Goal: Book appointment/travel/reservation

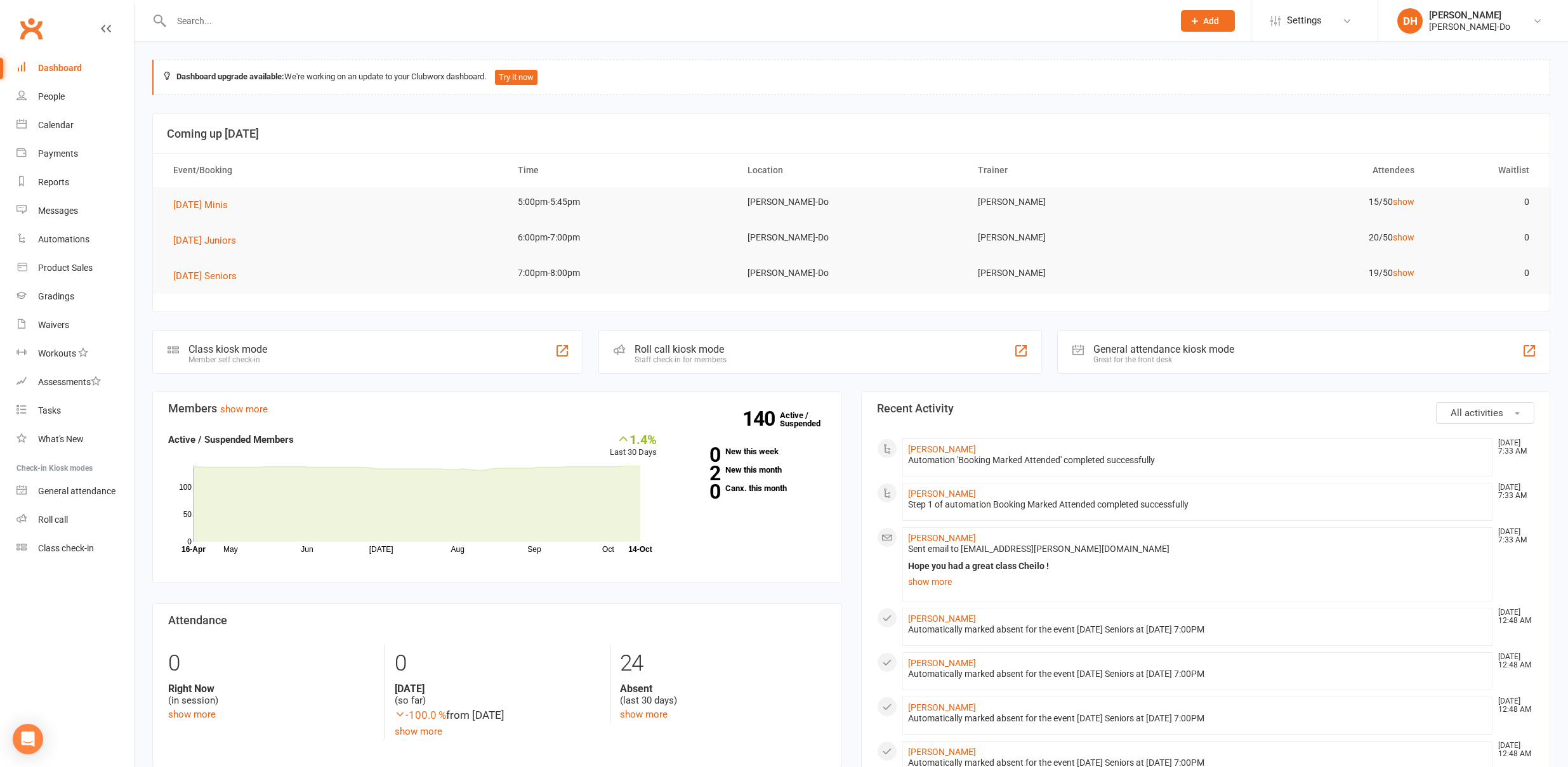
click at [214, 20] on input "text" at bounding box center [665, 21] width 997 height 18
paste input "Higuita"
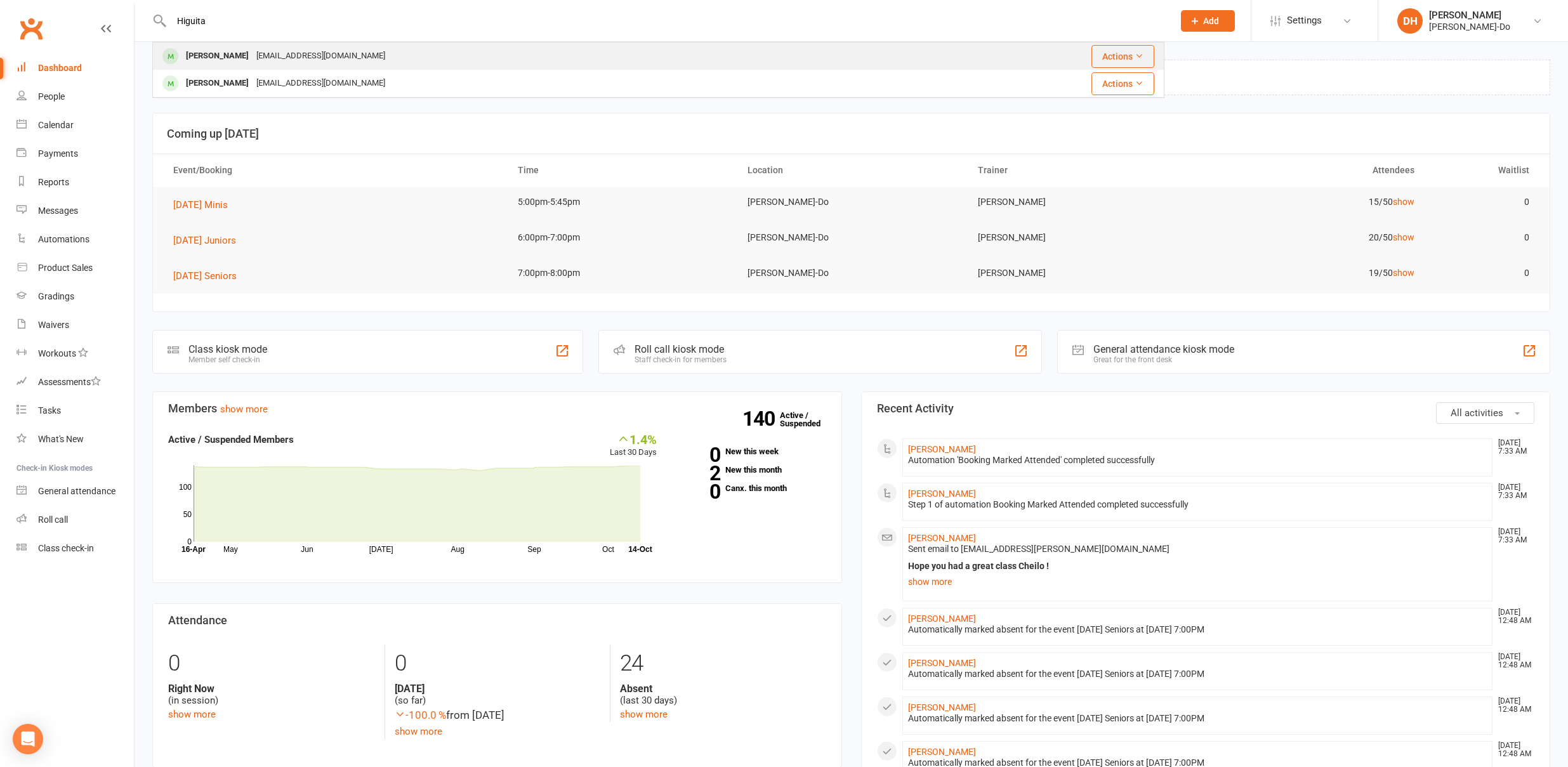
type input "Higuita"
click at [229, 53] on div "[PERSON_NAME]" at bounding box center [218, 56] width 70 height 18
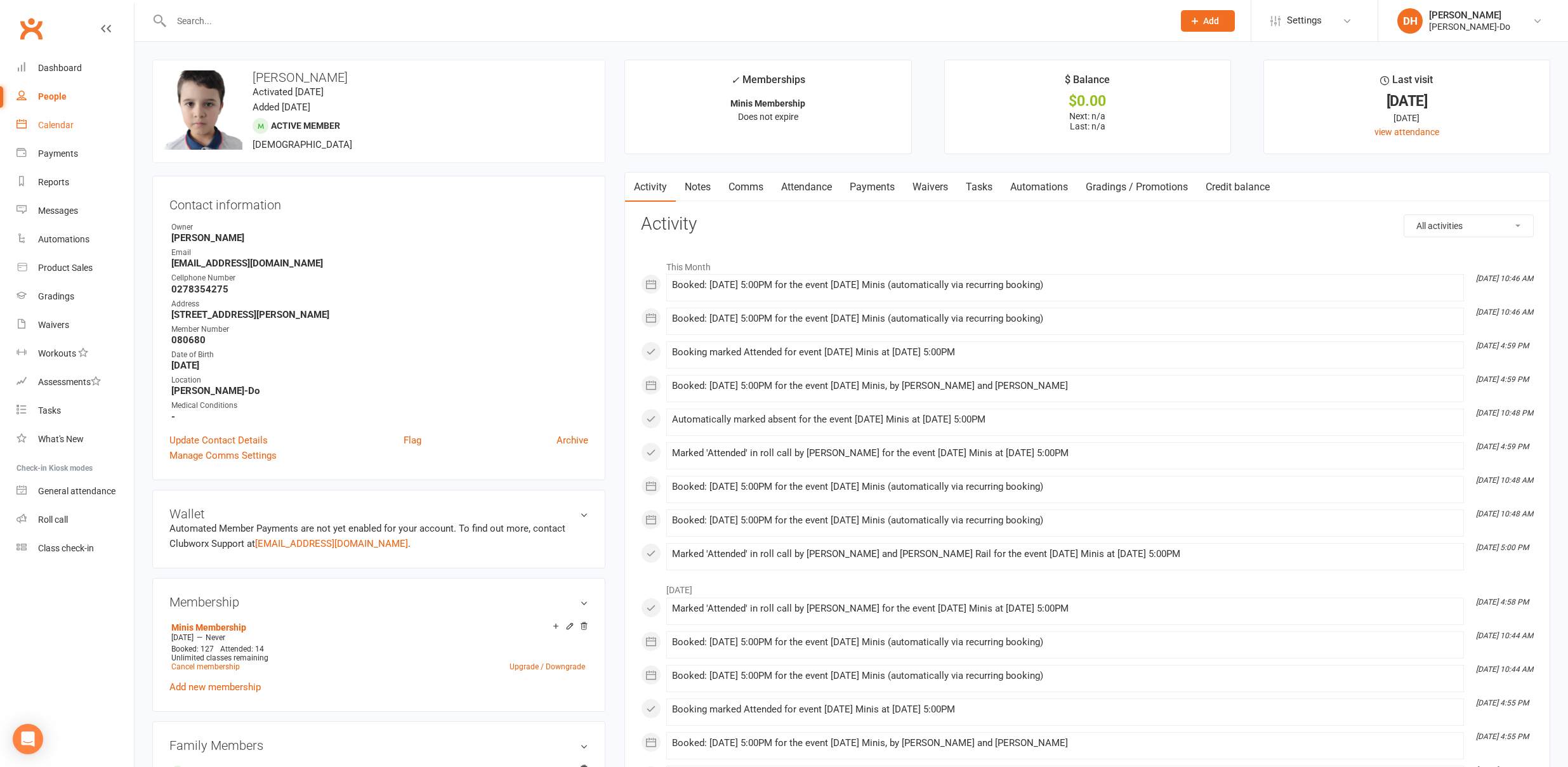
click at [60, 123] on div "Calendar" at bounding box center [56, 125] width 36 height 10
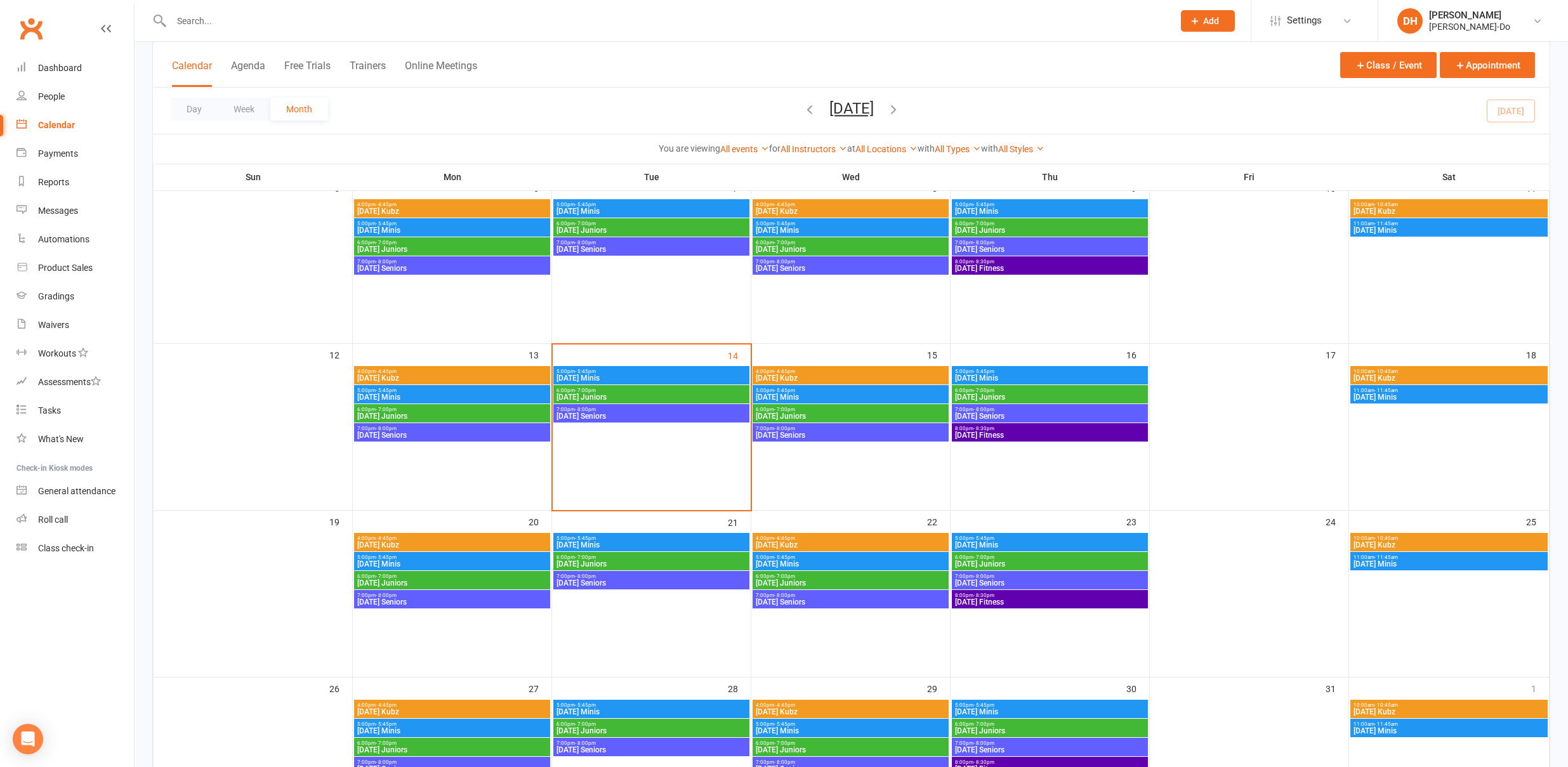
scroll to position [260, 0]
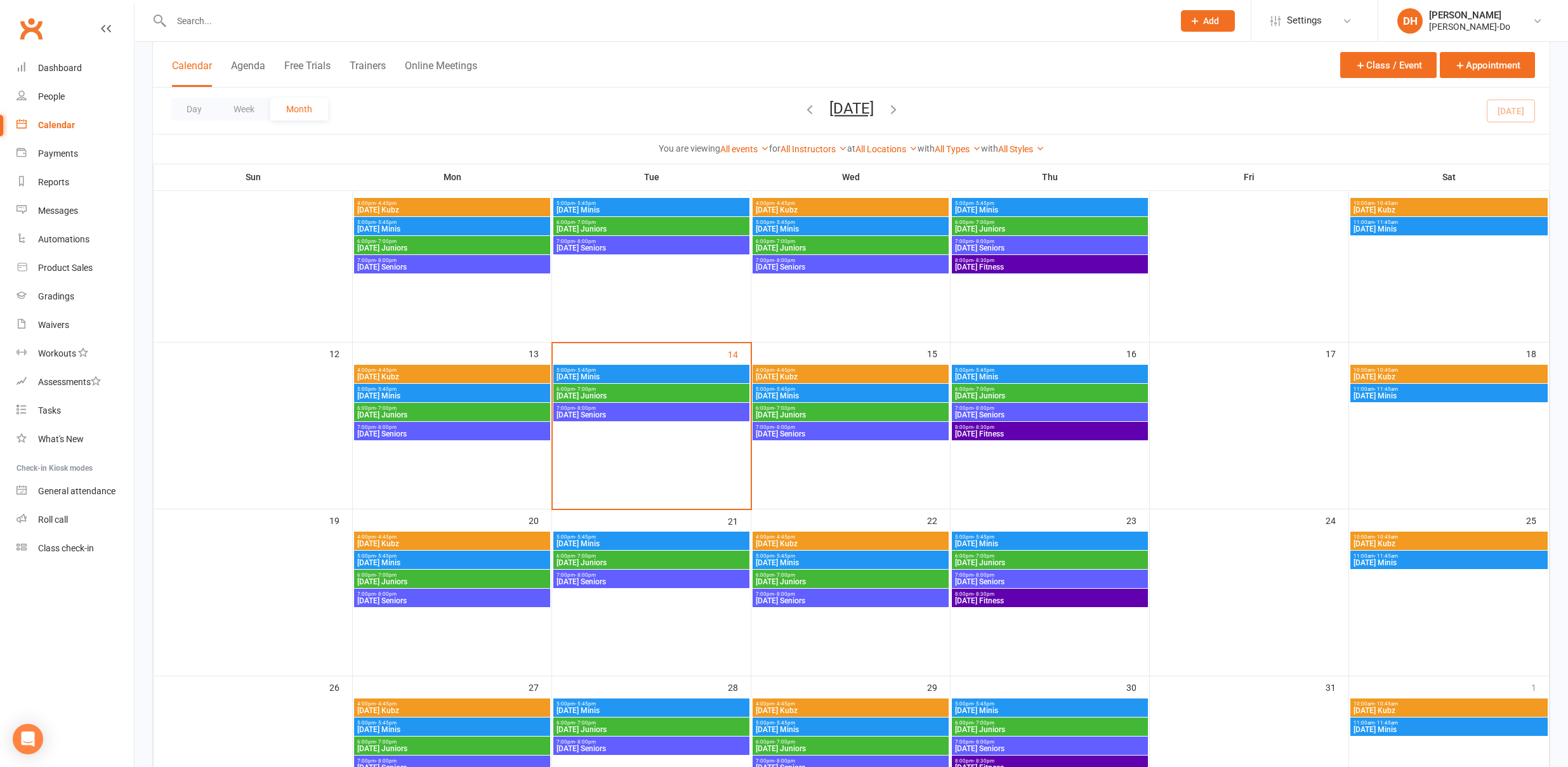
click at [592, 392] on span "[DATE] Juniors" at bounding box center [652, 396] width 191 height 8
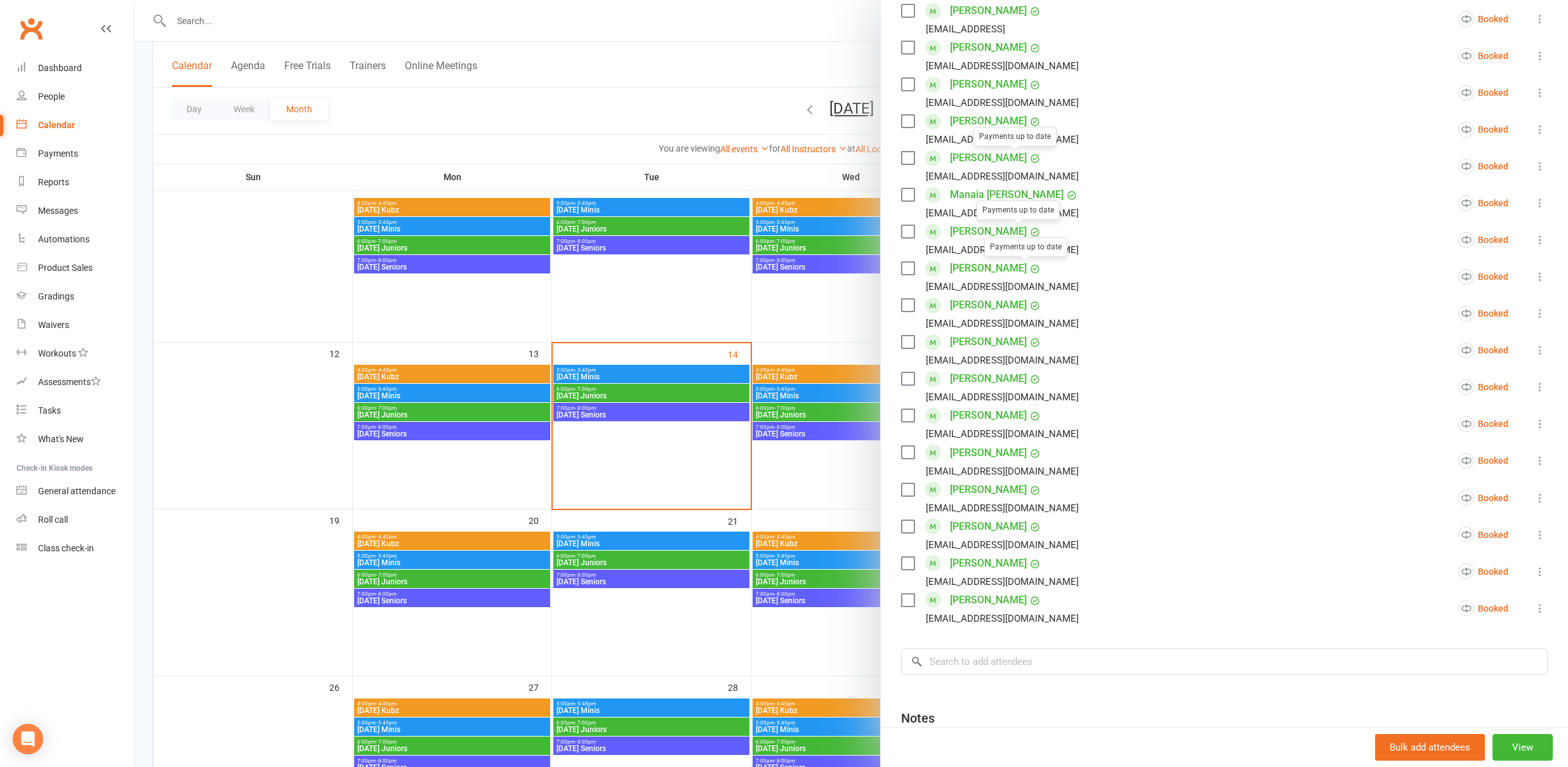
scroll to position [357, 0]
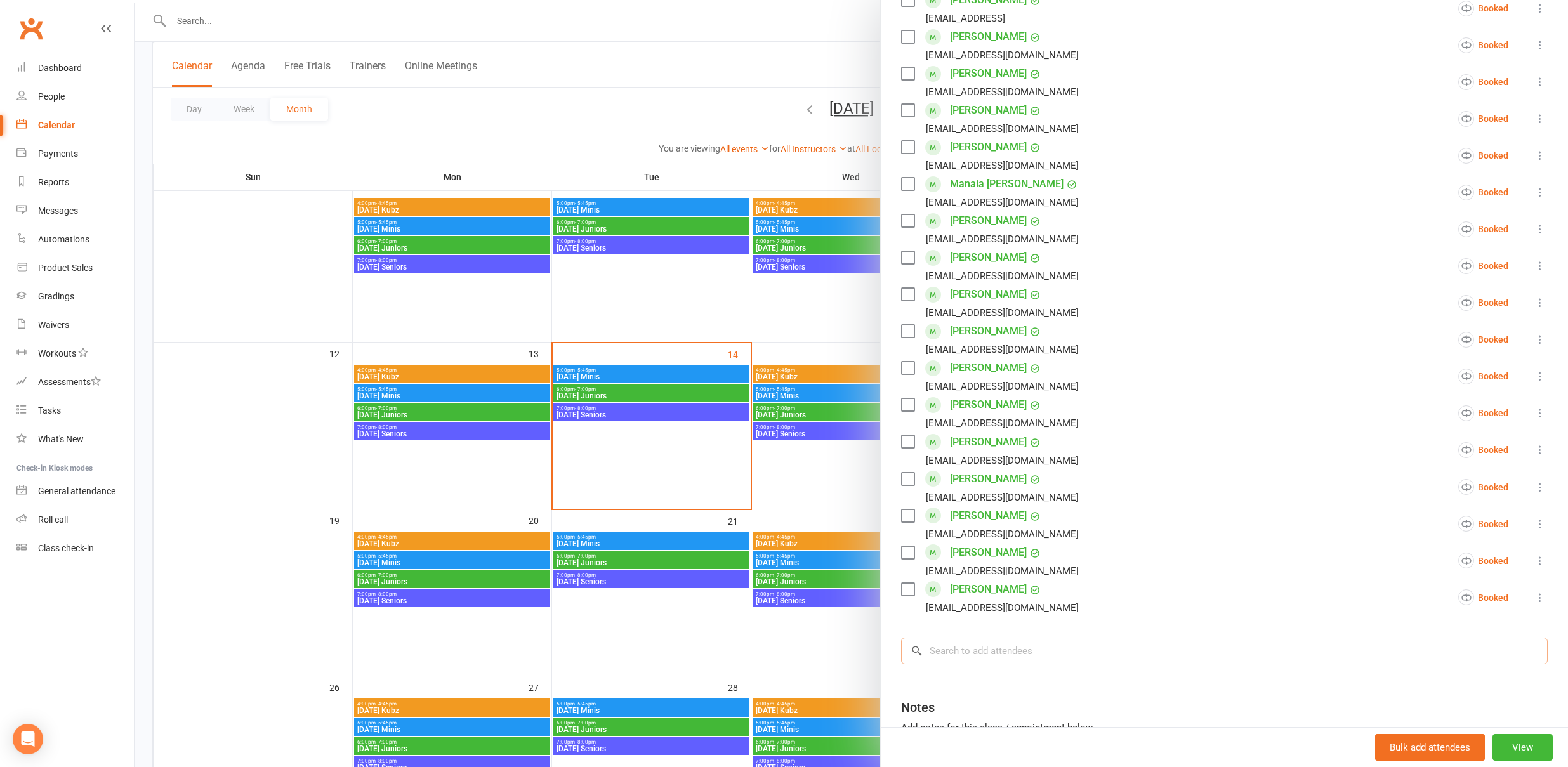
click at [980, 653] on input "search" at bounding box center [1225, 651] width 647 height 26
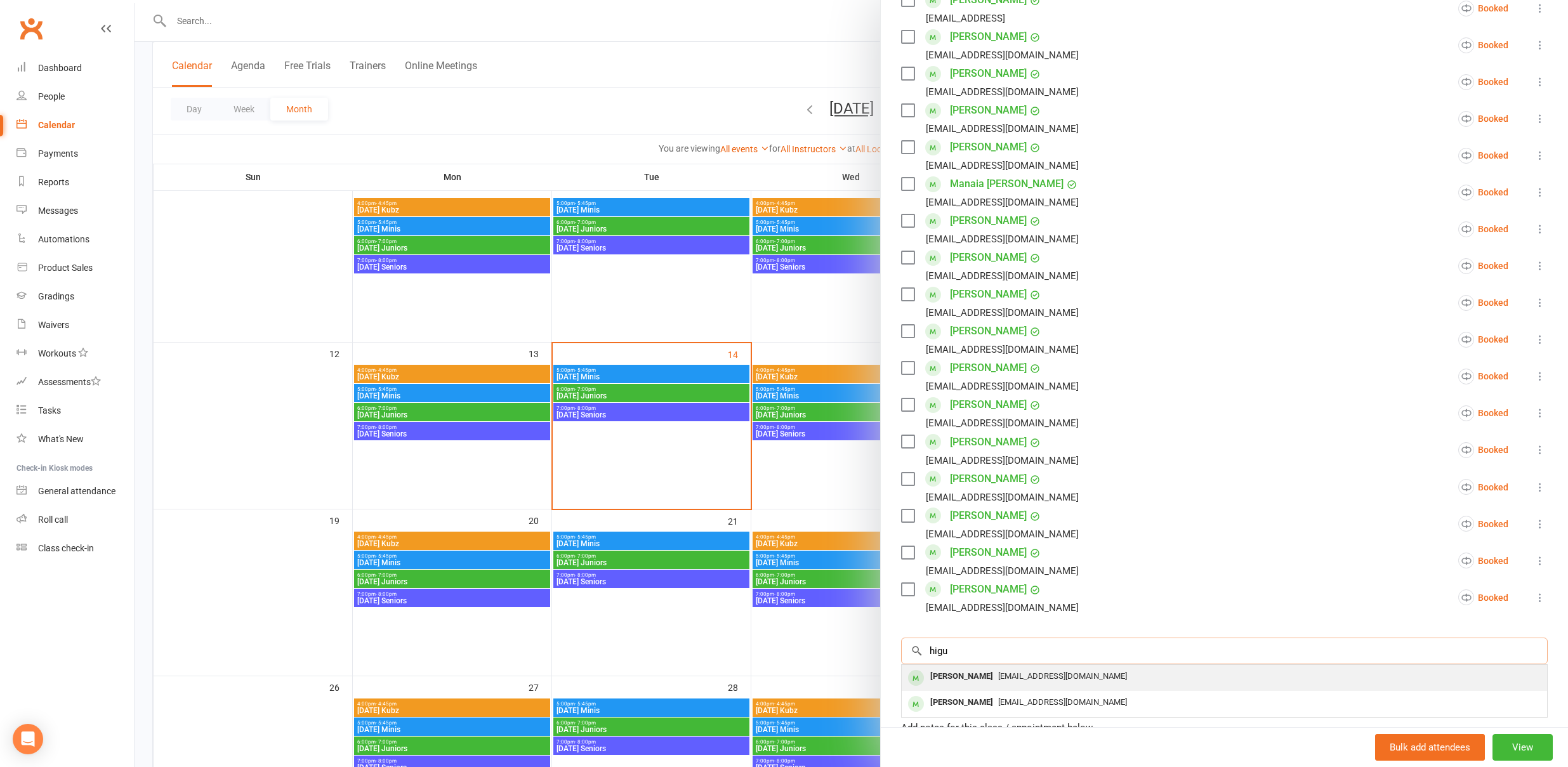
type input "higu"
click at [963, 677] on div "[PERSON_NAME]" at bounding box center [962, 676] width 73 height 18
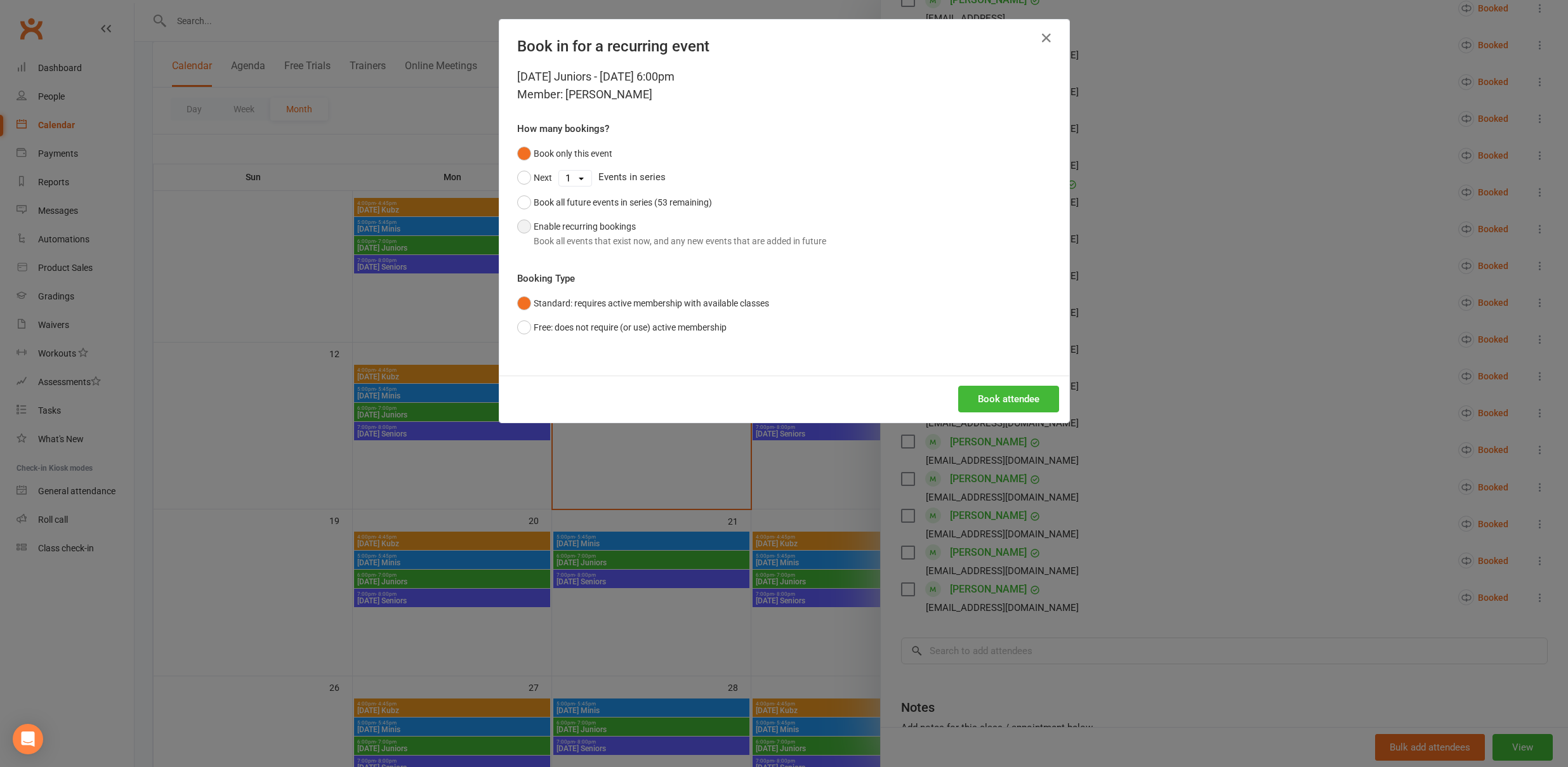
click at [653, 236] on div "Book all events that exist now, and any new events that are added in future" at bounding box center [680, 241] width 292 height 14
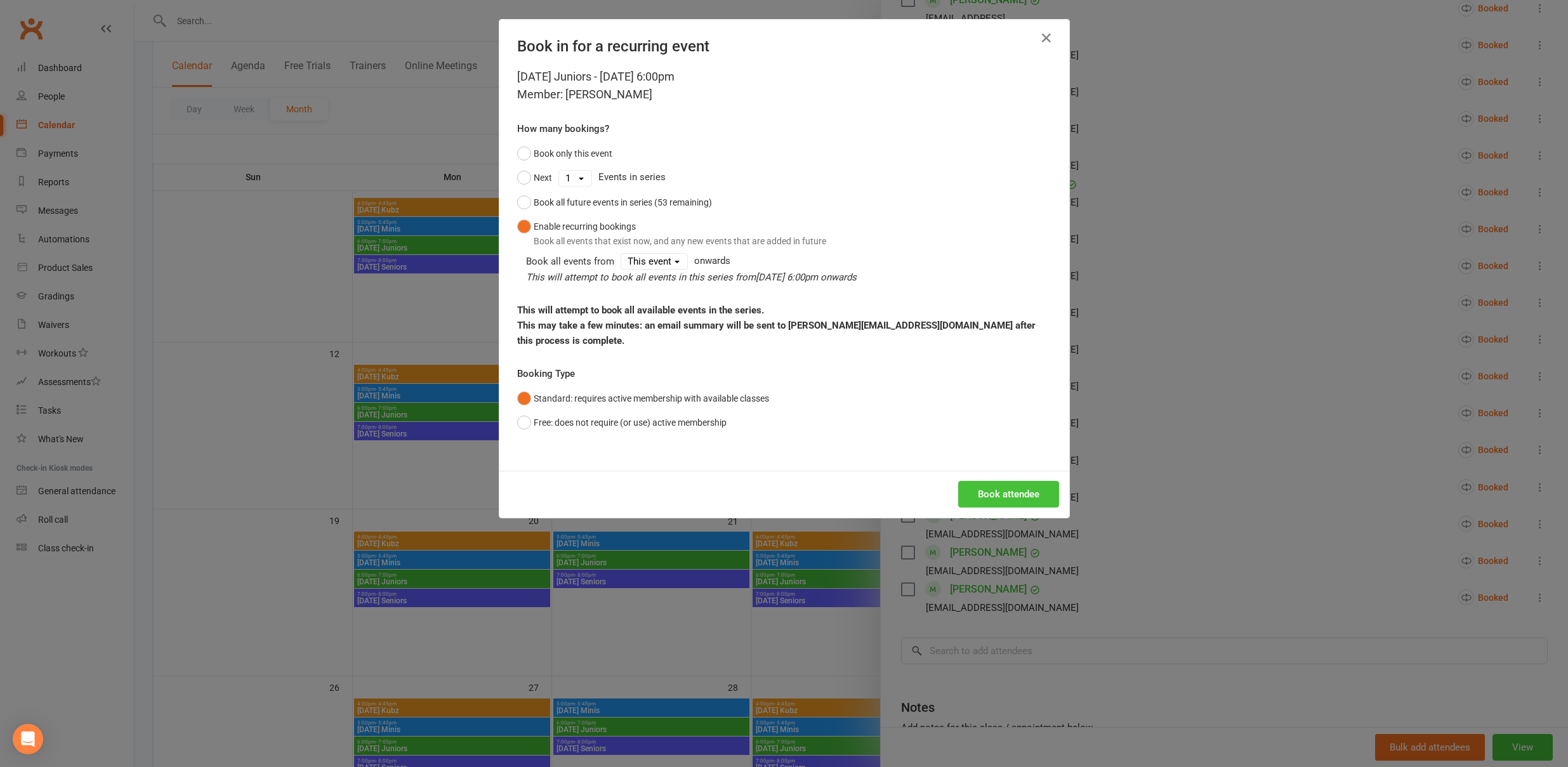
click at [1009, 481] on button "Book attendee" at bounding box center [1009, 494] width 101 height 26
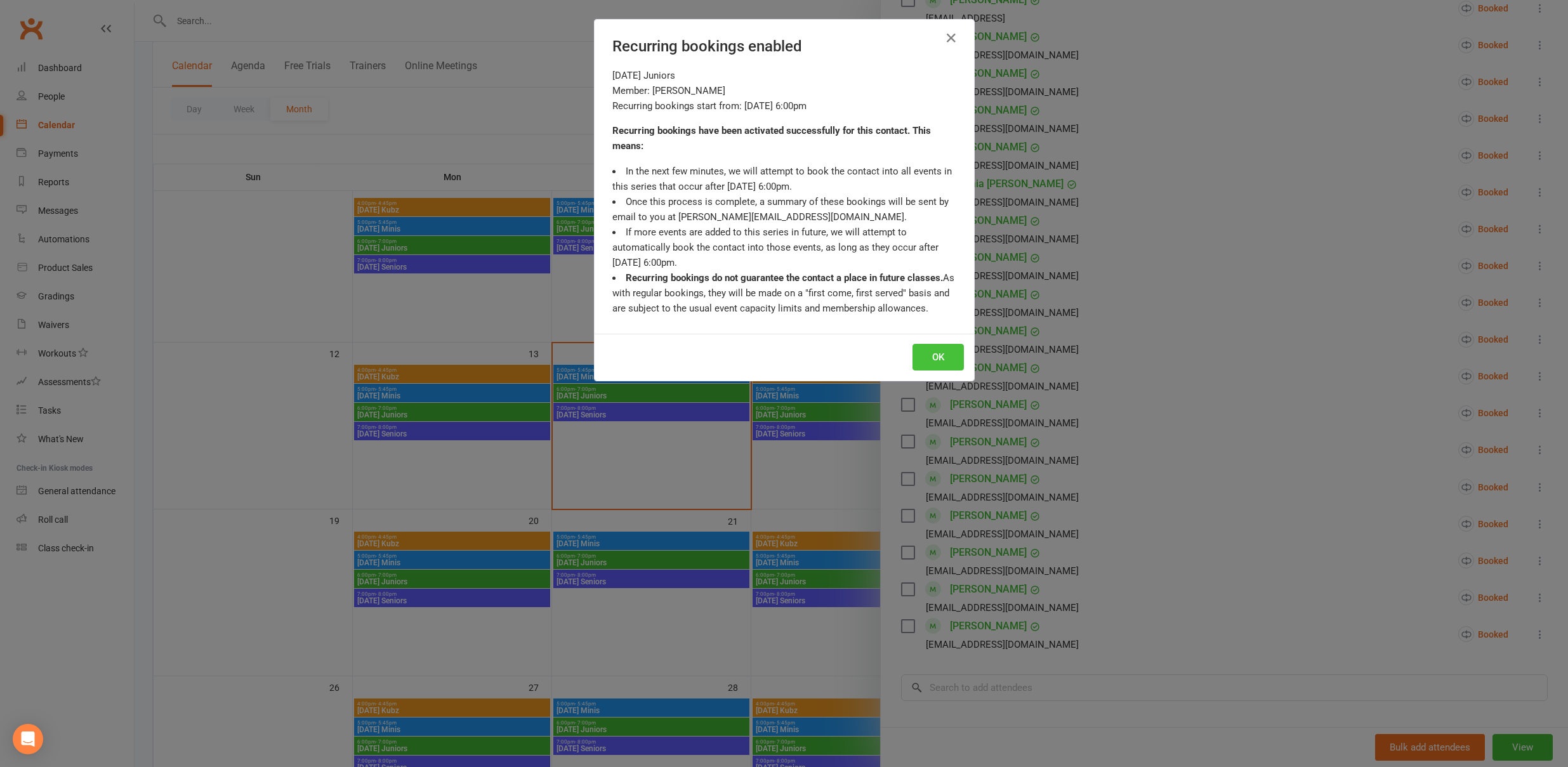
drag, startPoint x: 943, startPoint y: 349, endPoint x: 956, endPoint y: 389, distance: 42.1
click at [943, 349] on button "OK" at bounding box center [939, 357] width 52 height 26
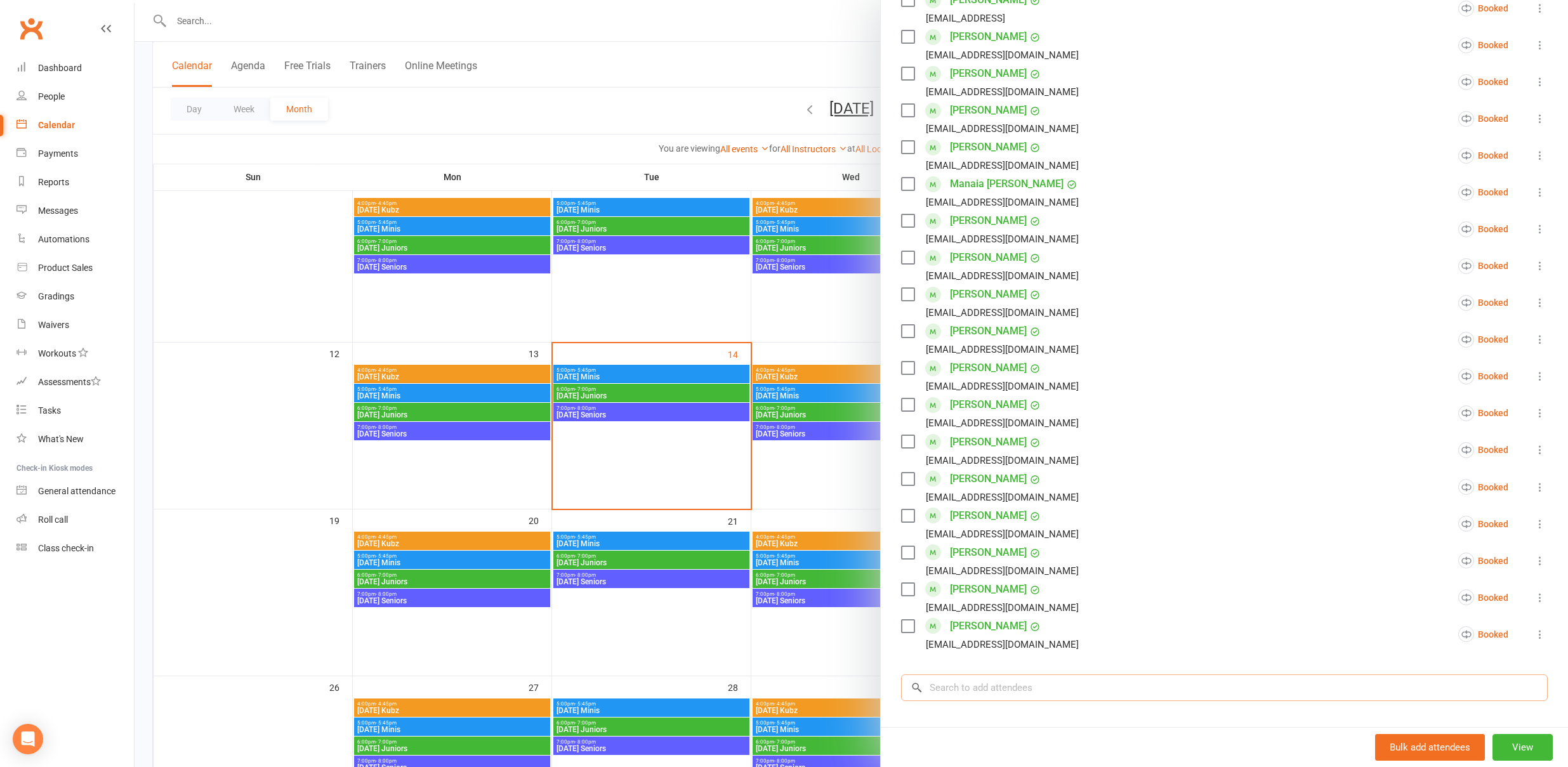
click at [954, 692] on input "search" at bounding box center [1225, 687] width 647 height 26
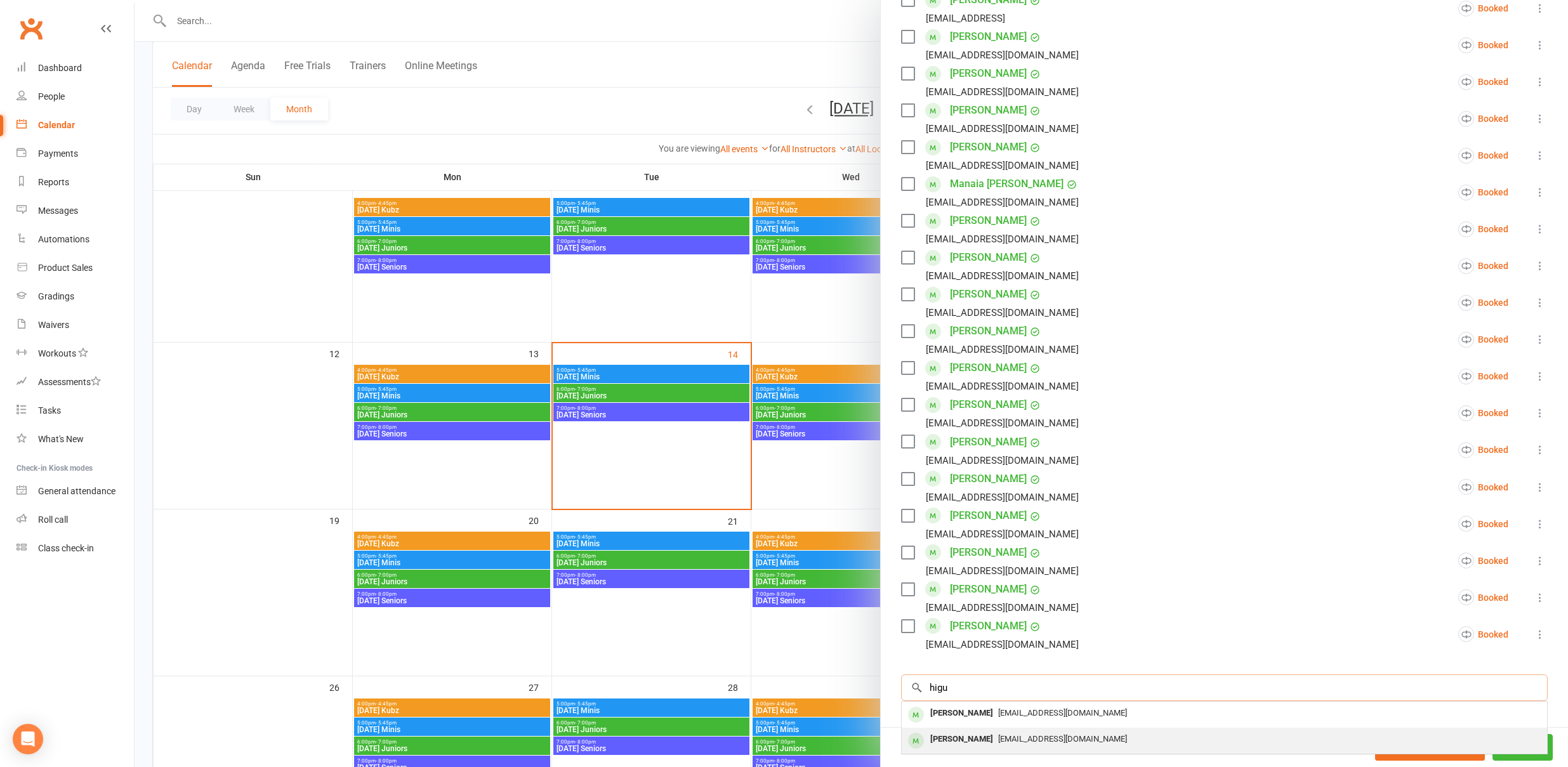
type input "higu"
click at [956, 743] on div "[PERSON_NAME]" at bounding box center [962, 739] width 73 height 18
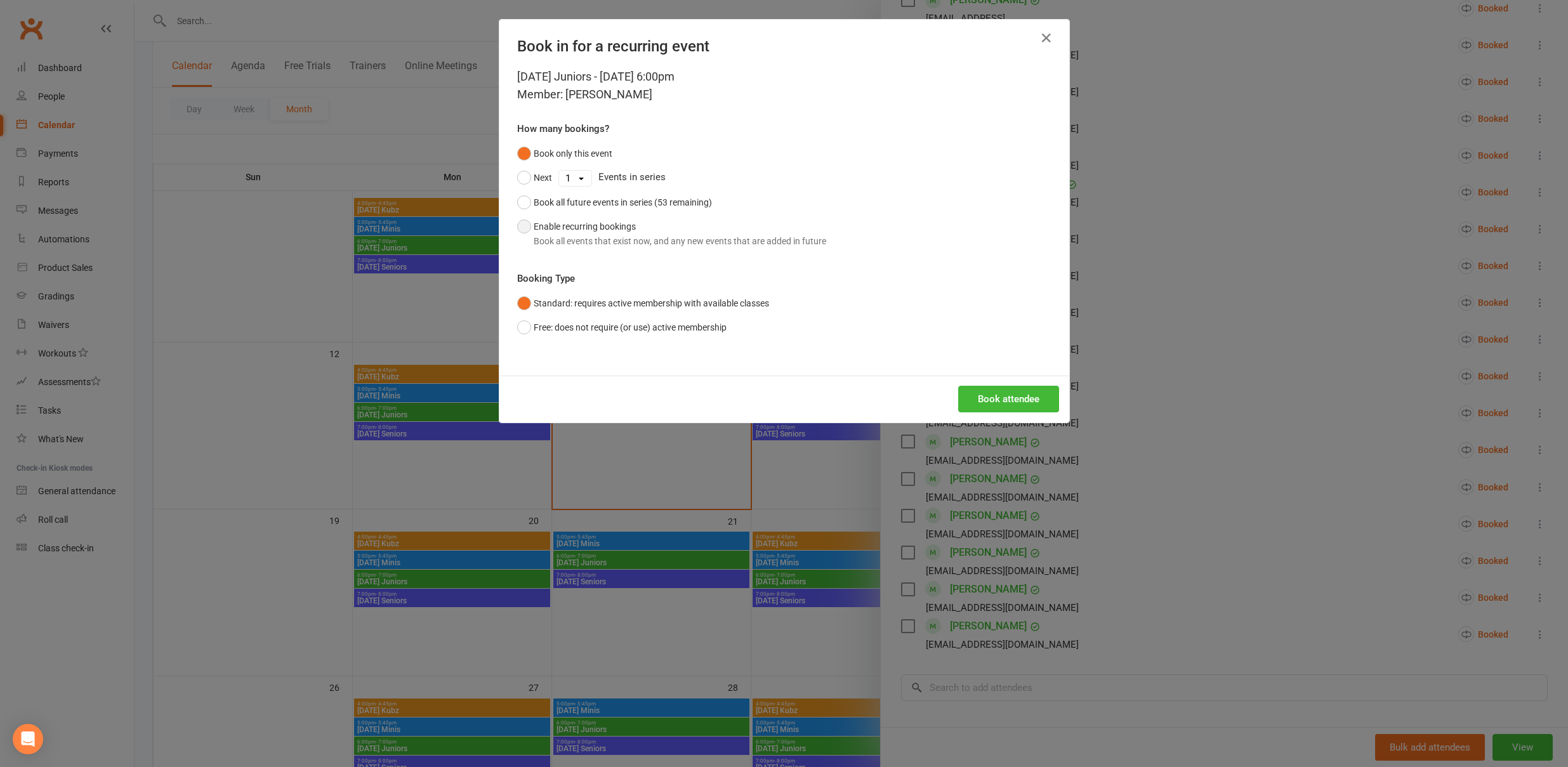
click at [656, 226] on button "Enable recurring bookings Book all events that exist now, and any new events th…" at bounding box center [672, 233] width 309 height 39
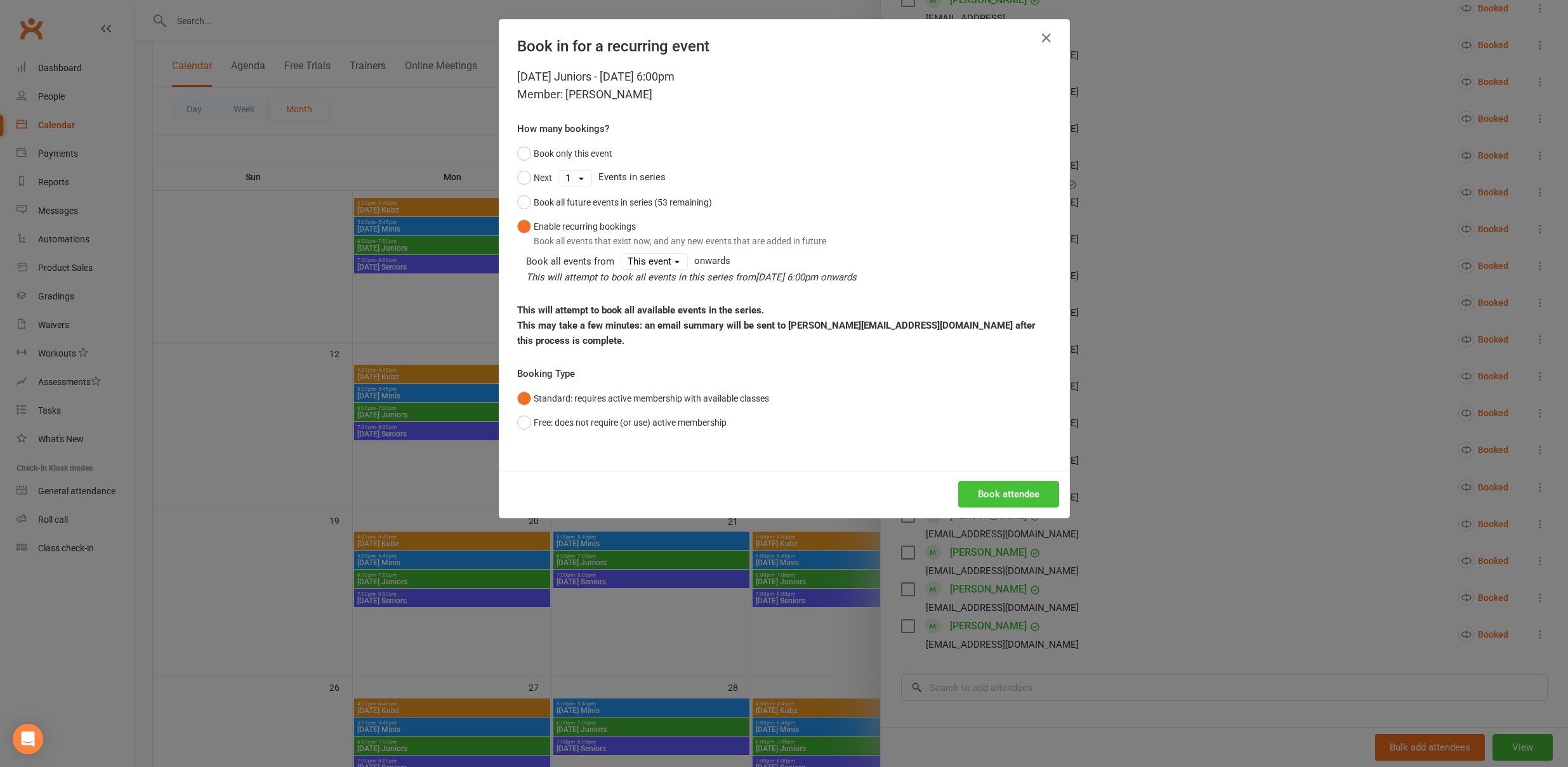
click at [994, 485] on button "Book attendee" at bounding box center [1009, 494] width 101 height 26
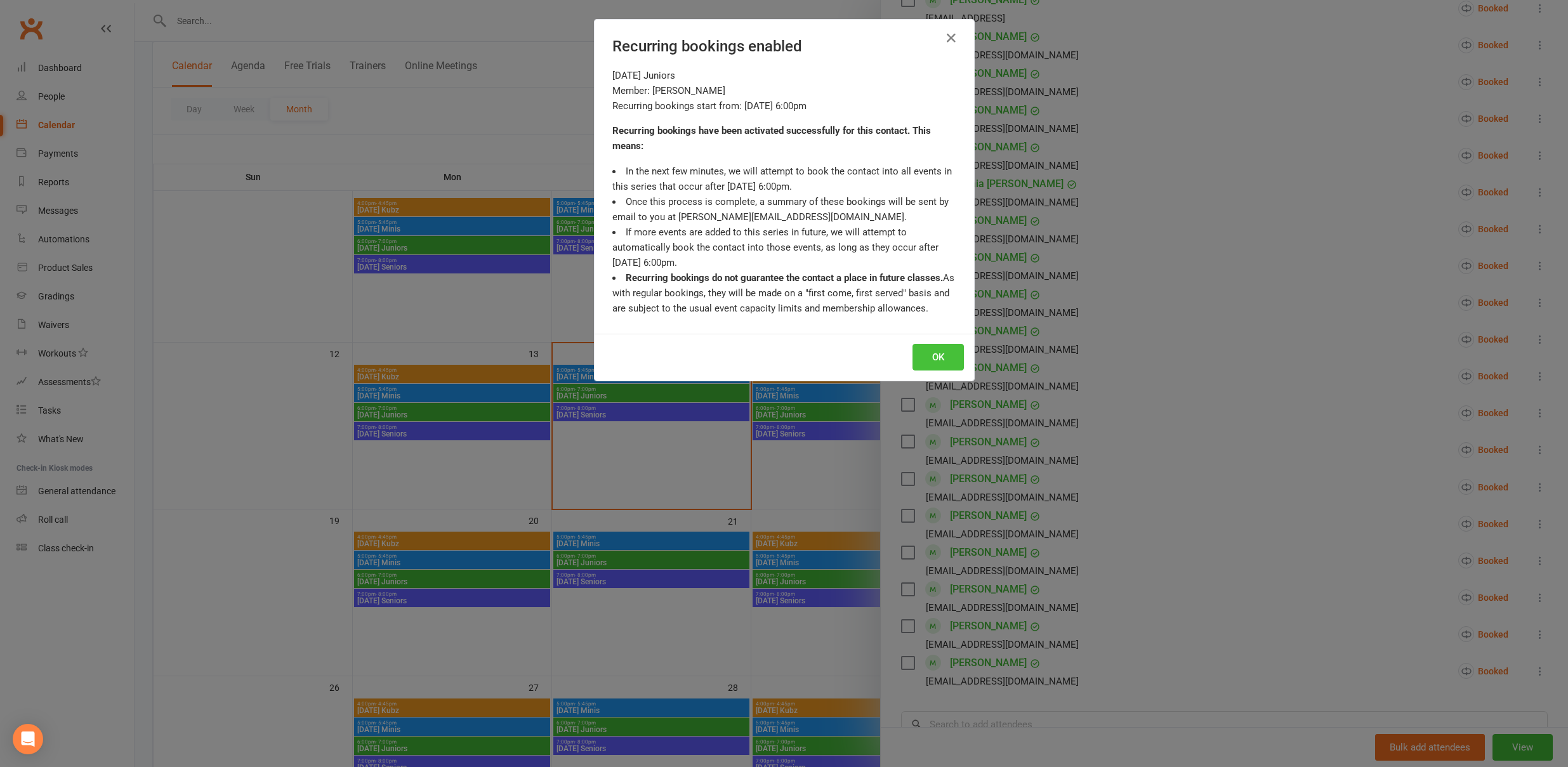
click at [934, 356] on button "OK" at bounding box center [939, 357] width 52 height 26
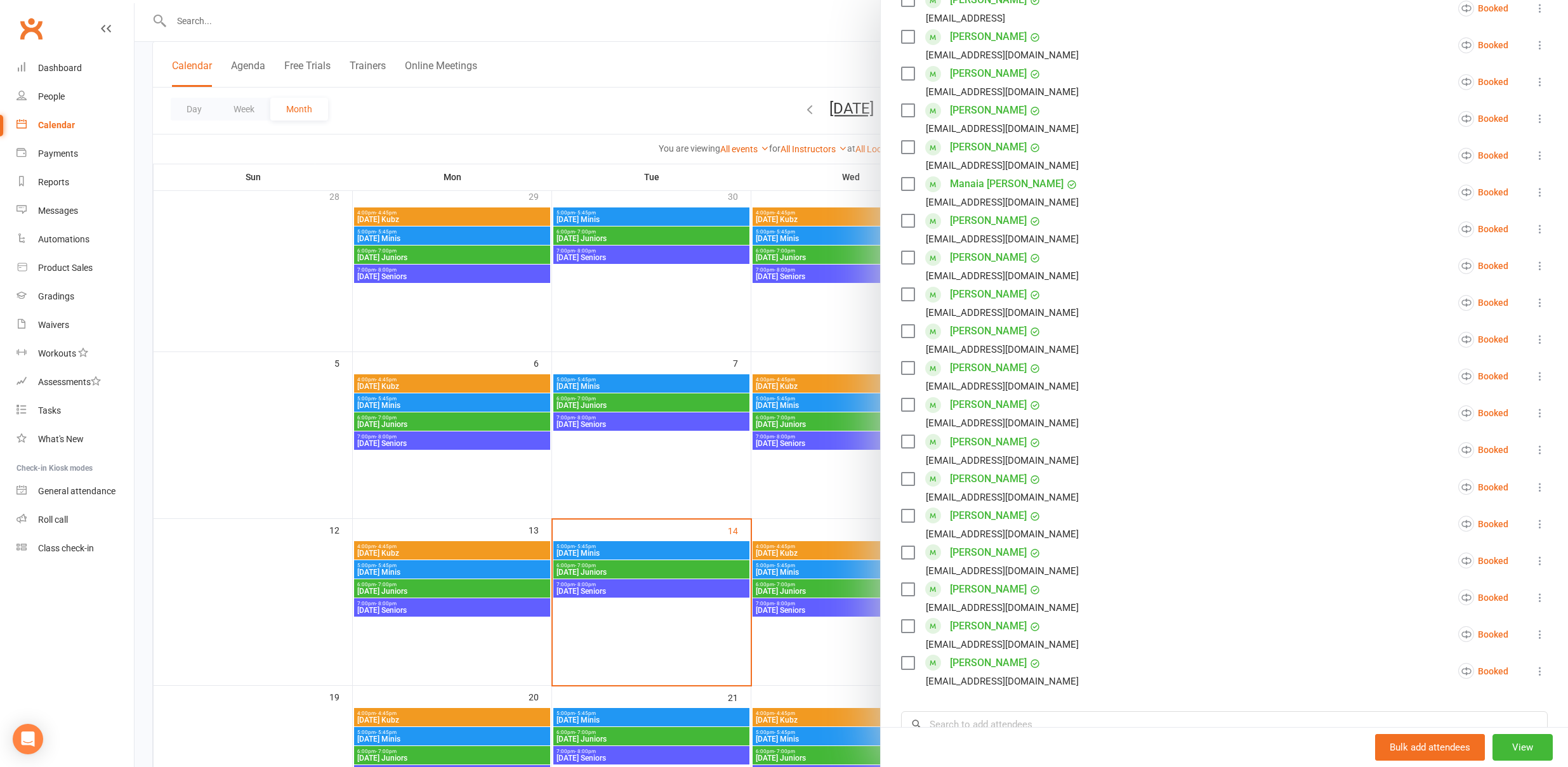
scroll to position [0, 0]
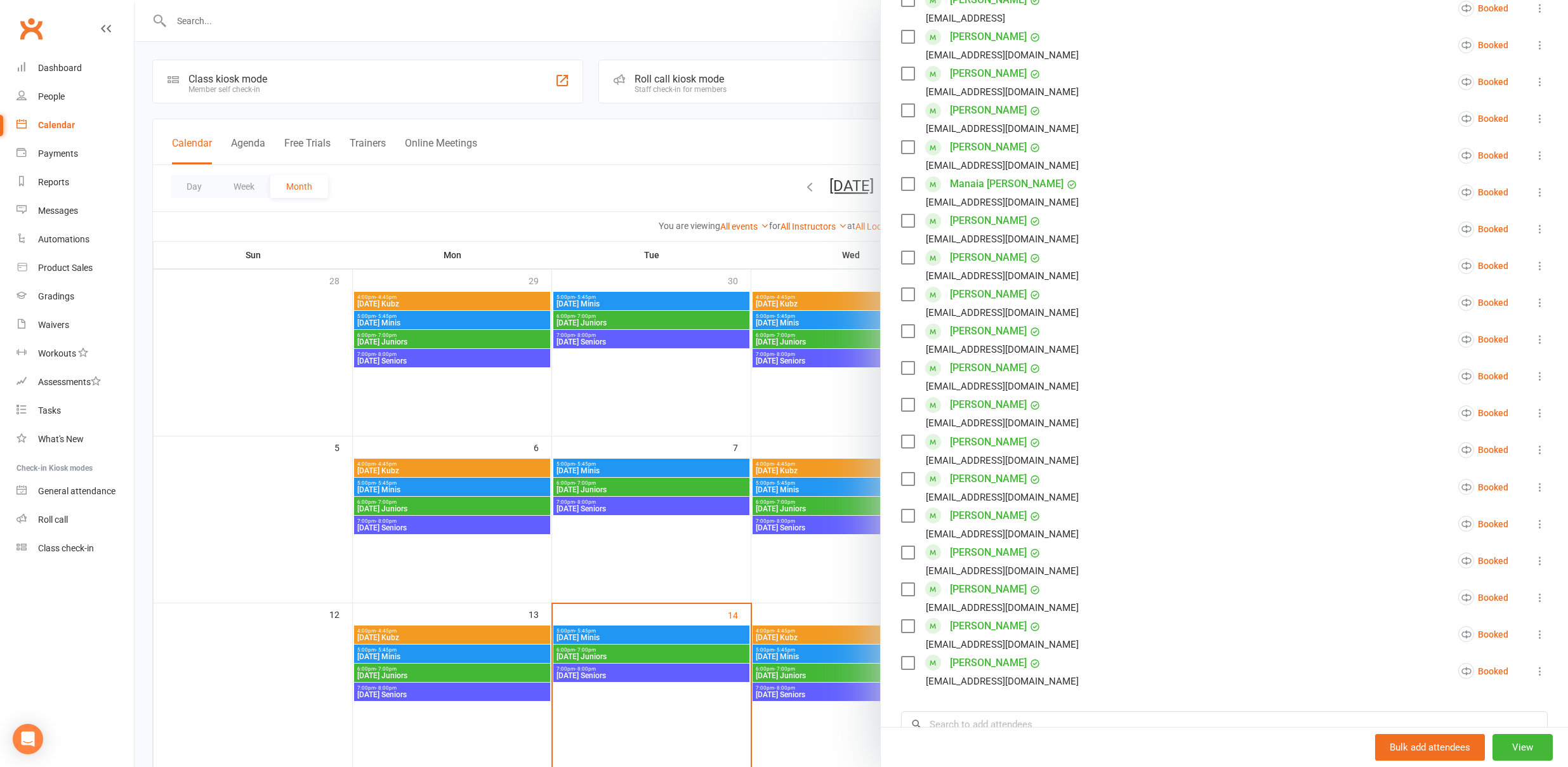
click at [683, 562] on div at bounding box center [852, 383] width 1434 height 767
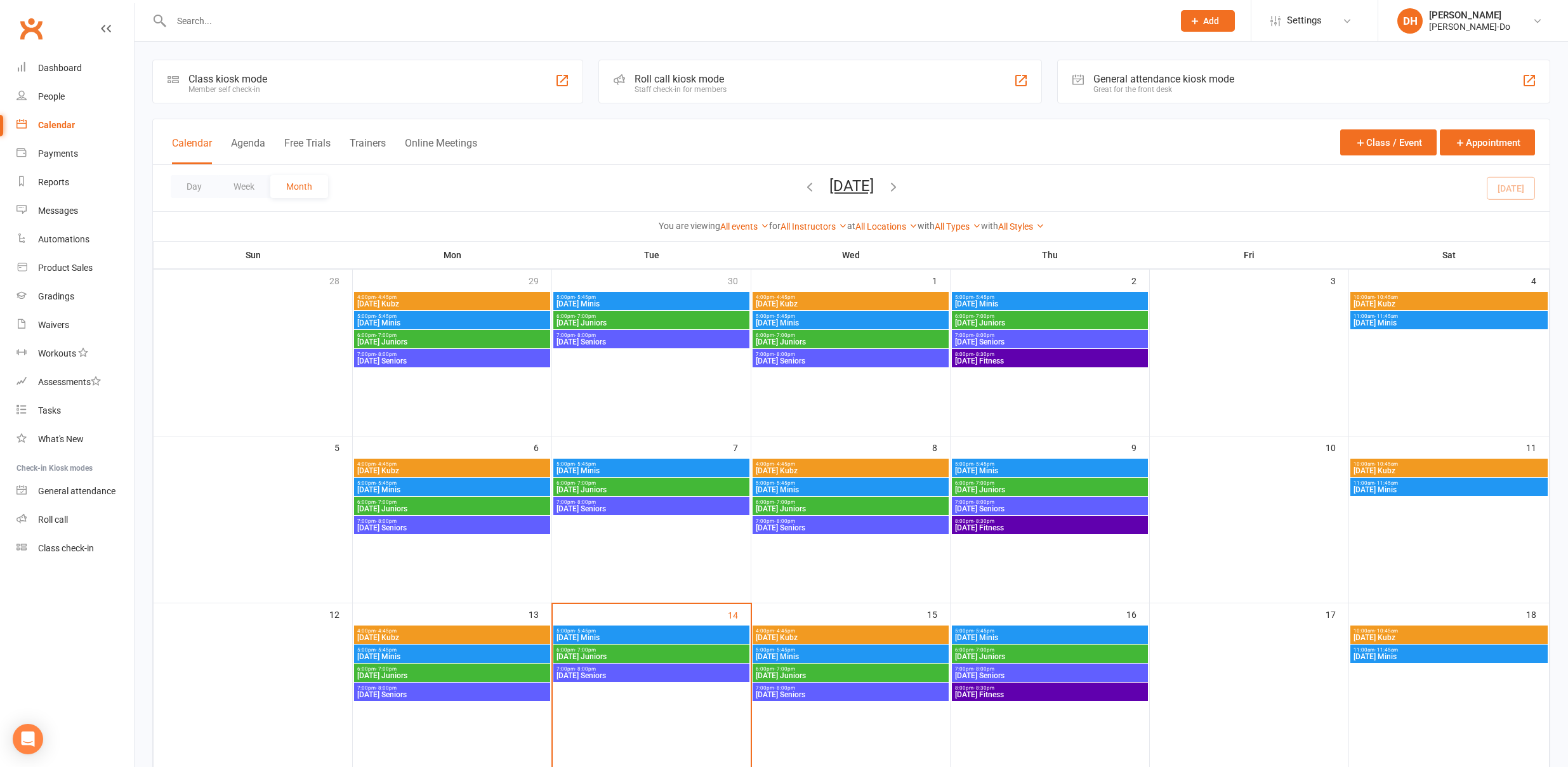
click at [819, 672] on span "[DATE] Juniors" at bounding box center [851, 676] width 191 height 8
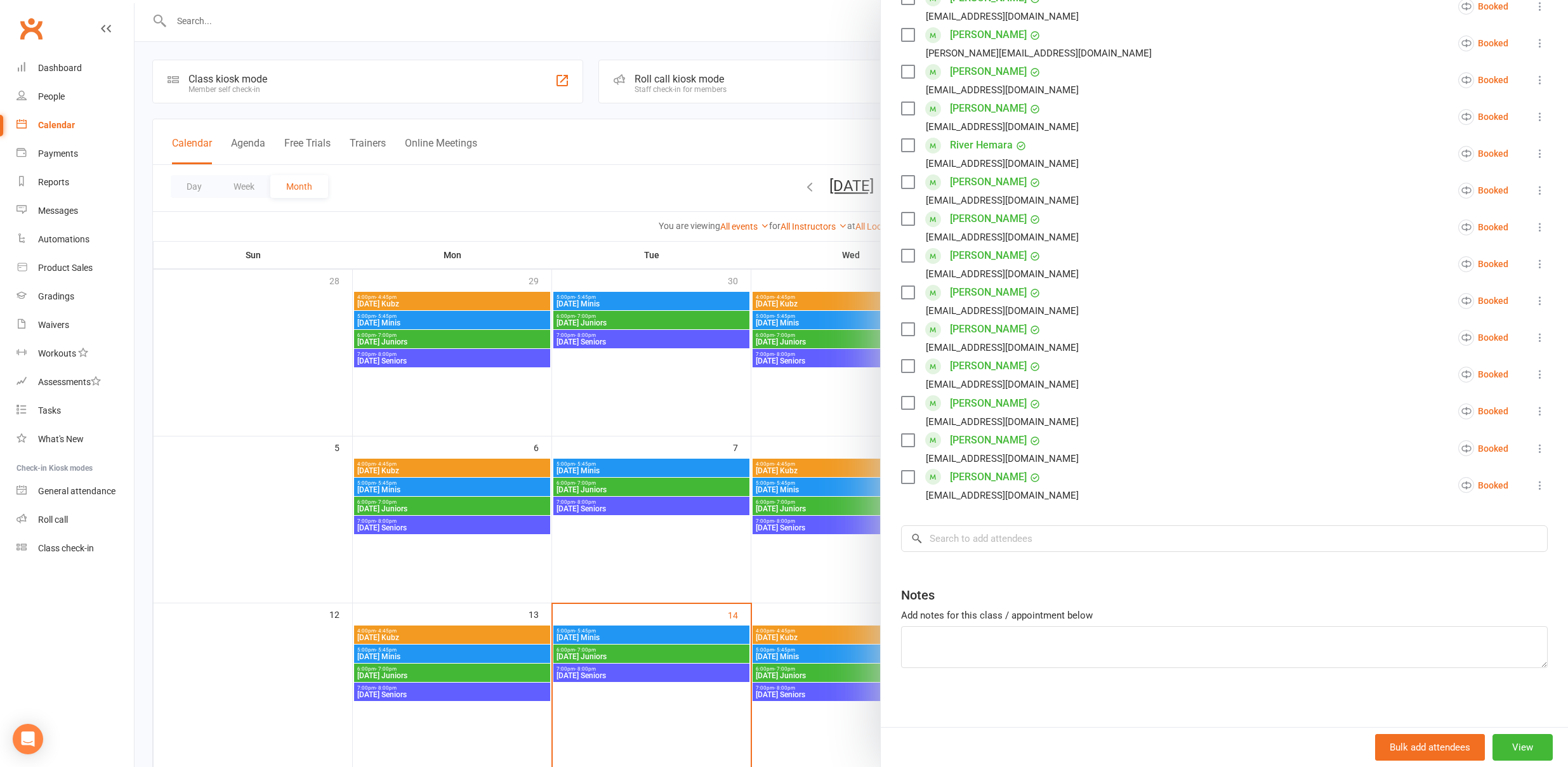
scroll to position [399, 0]
click at [714, 560] on div at bounding box center [852, 383] width 1434 height 767
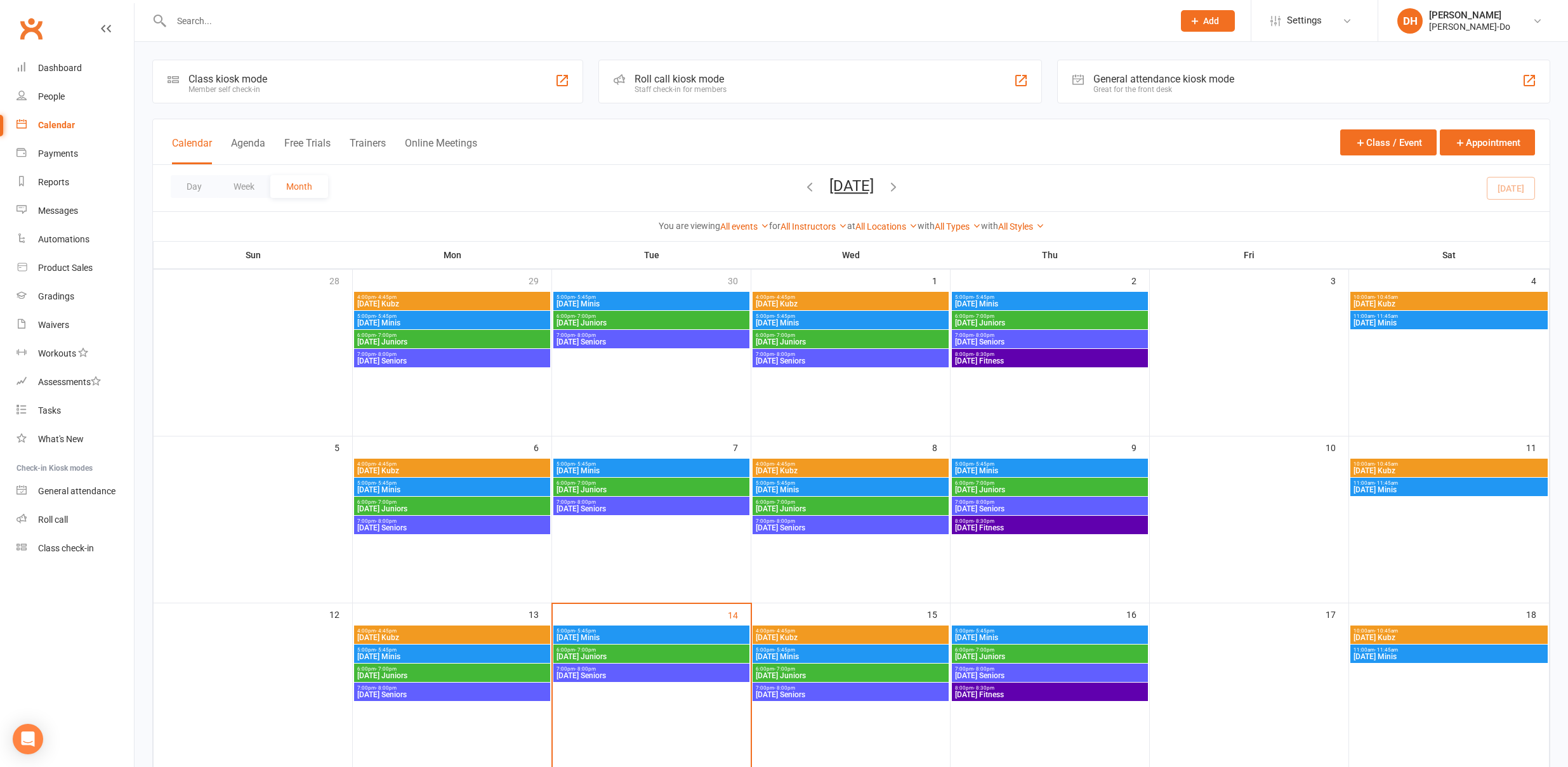
click at [996, 653] on span "[DATE] Juniors" at bounding box center [1050, 657] width 191 height 8
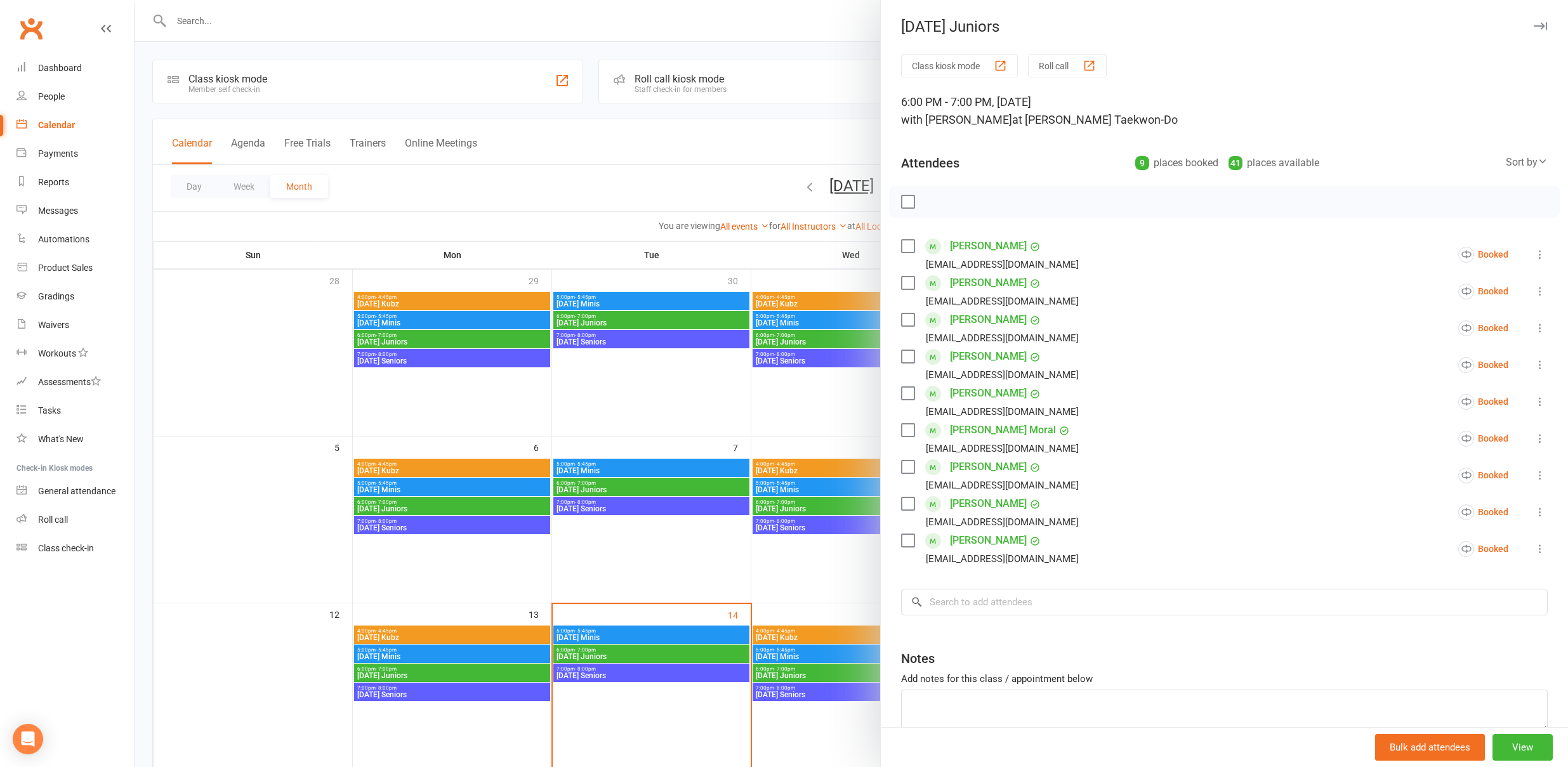
click at [786, 679] on div at bounding box center [852, 383] width 1434 height 767
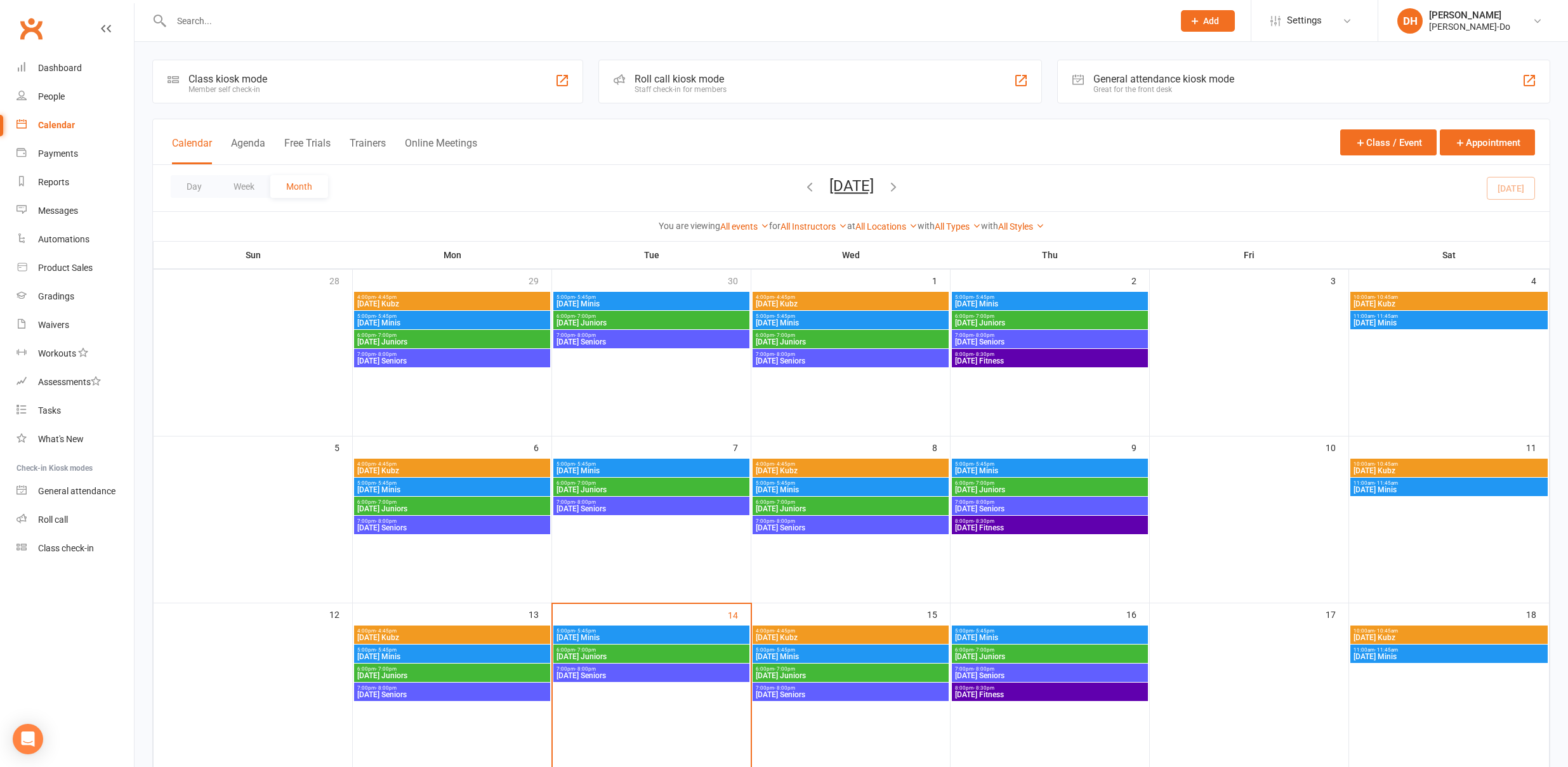
click at [786, 676] on span "[DATE] Juniors" at bounding box center [851, 676] width 191 height 8
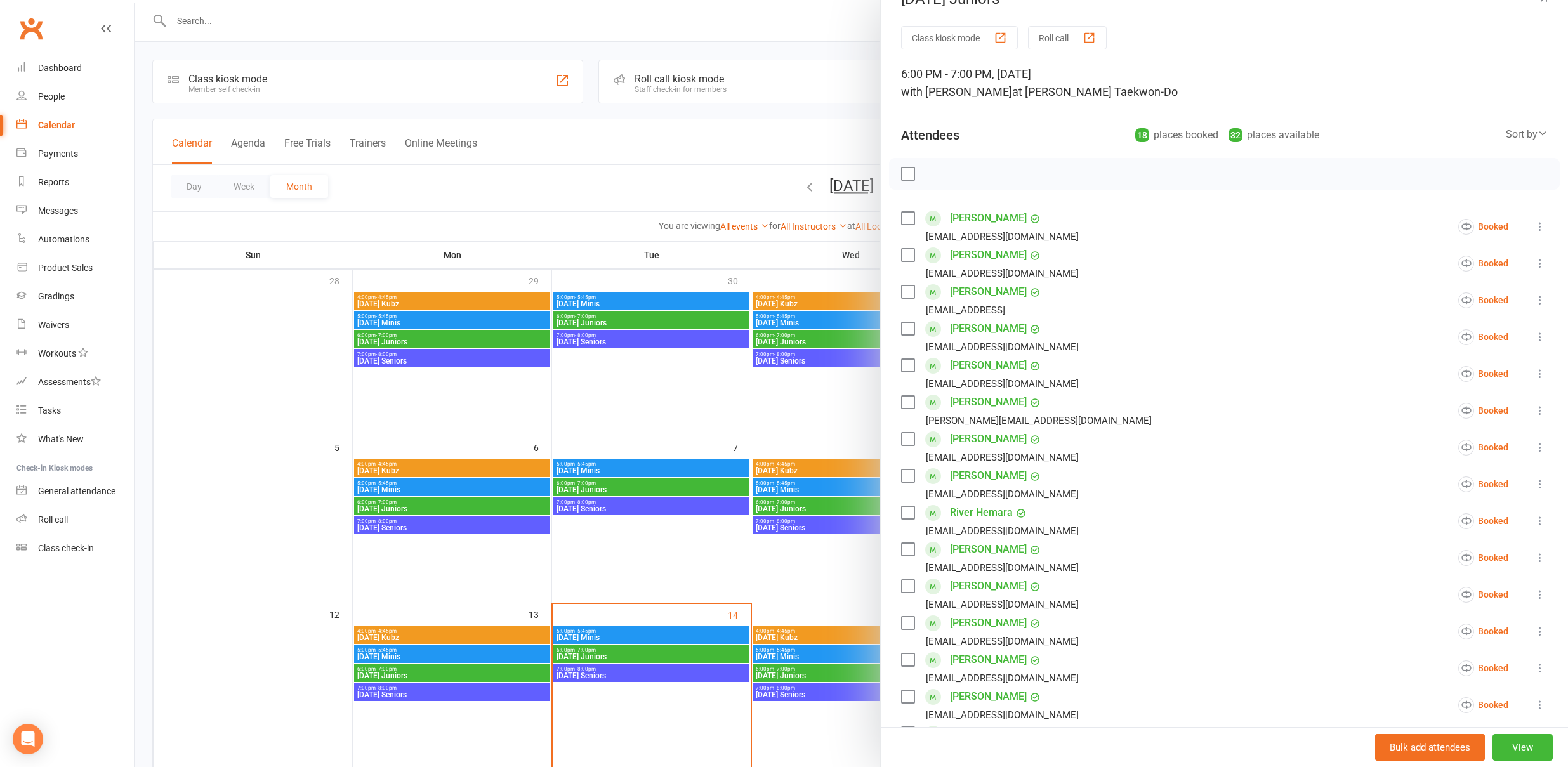
scroll to position [29, 0]
click at [468, 671] on div at bounding box center [852, 383] width 1434 height 767
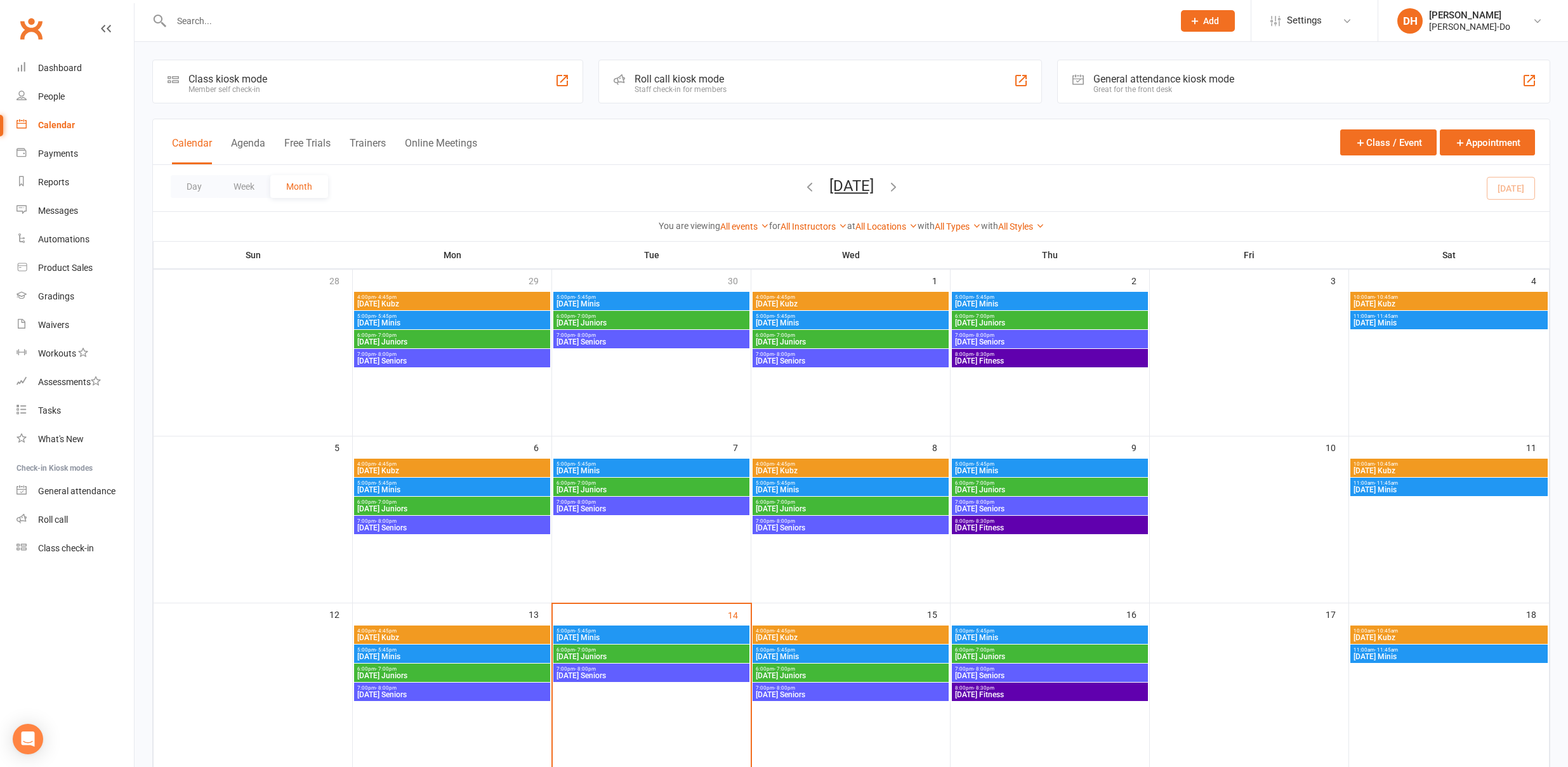
click at [468, 671] on span "6:00pm - 7:00pm" at bounding box center [453, 668] width 191 height 6
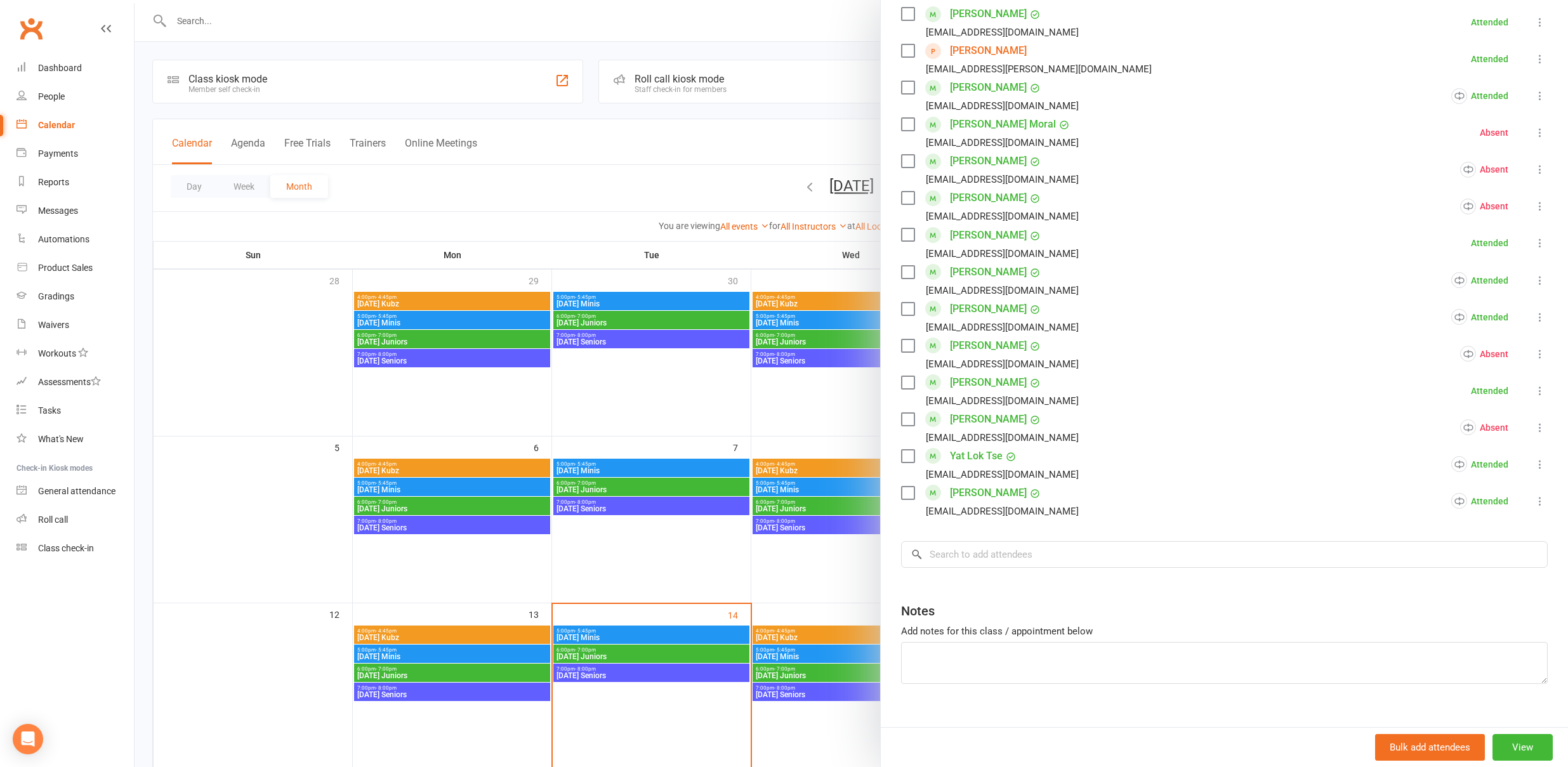
scroll to position [565, 0]
click at [951, 537] on div "Class kiosk mode Roll call 6:00 PM - 7:00 PM, [DATE] with [PERSON_NAME] at [PER…" at bounding box center [1225, 118] width 688 height 1257
click at [951, 550] on input "search" at bounding box center [1225, 553] width 647 height 26
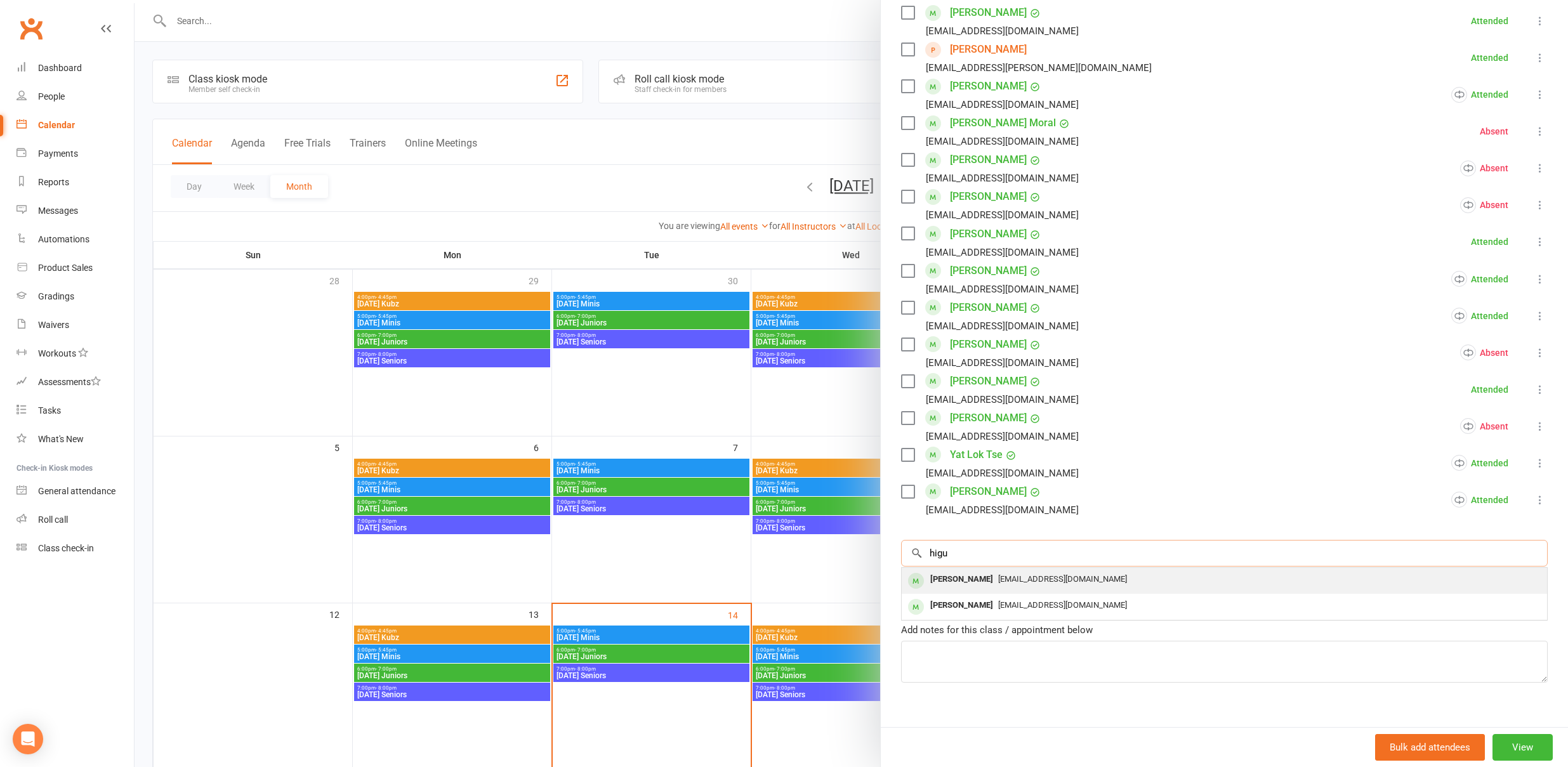
type input "higu"
click at [954, 576] on div "[PERSON_NAME]" at bounding box center [962, 579] width 73 height 18
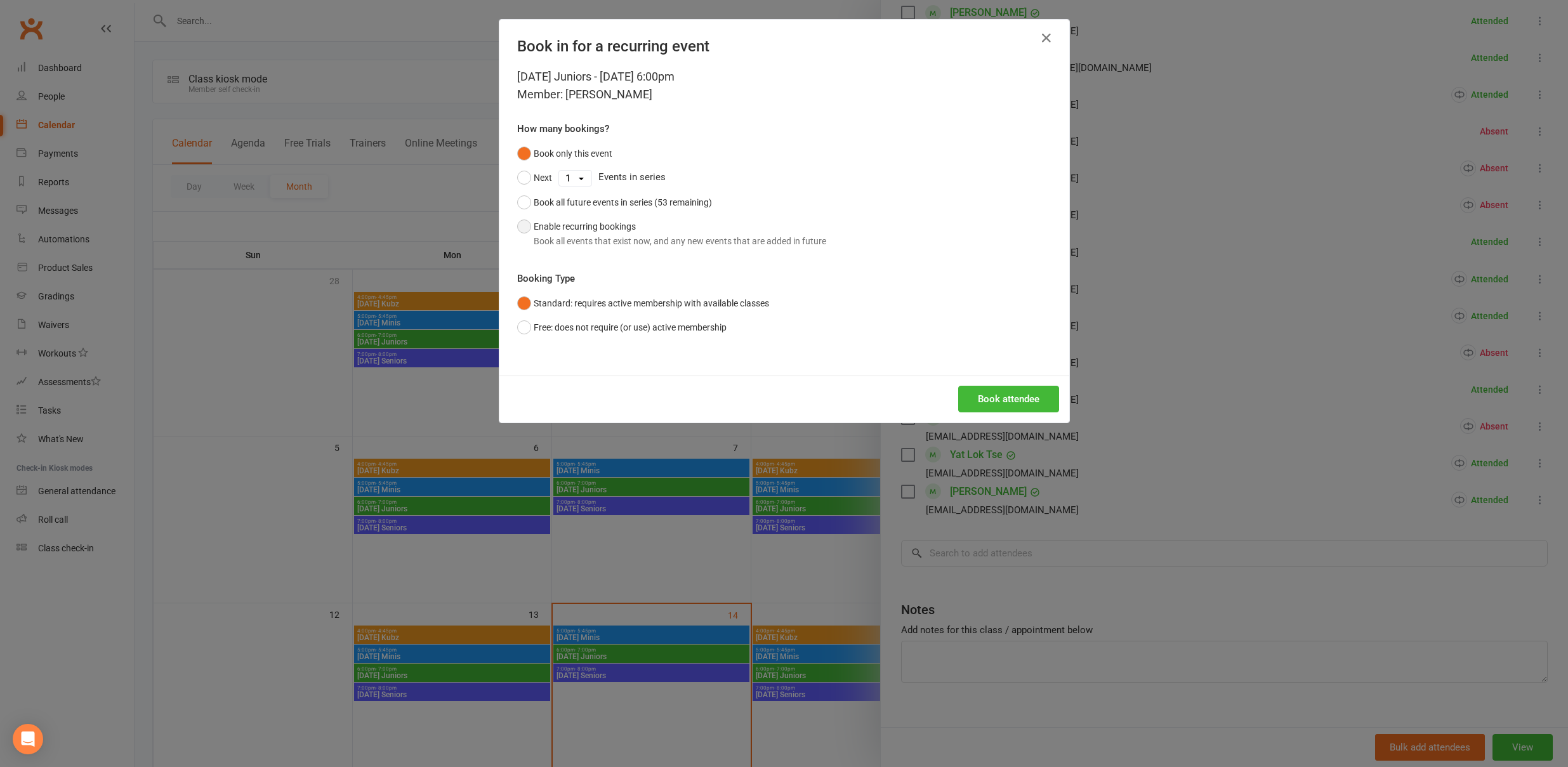
click at [674, 244] on div "Book all events that exist now, and any new events that are added in future" at bounding box center [680, 241] width 292 height 14
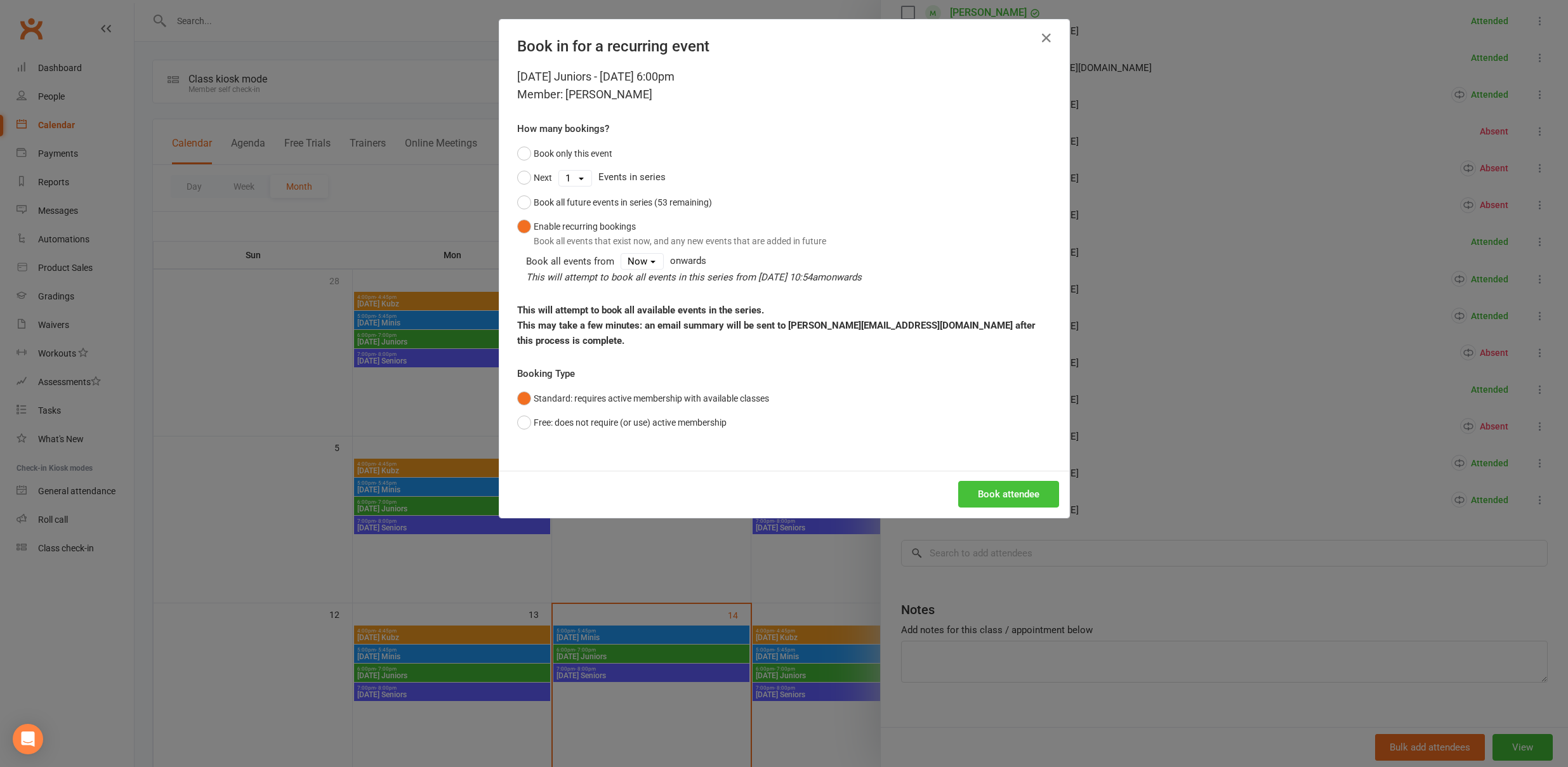
click at [997, 481] on button "Book attendee" at bounding box center [1009, 494] width 101 height 26
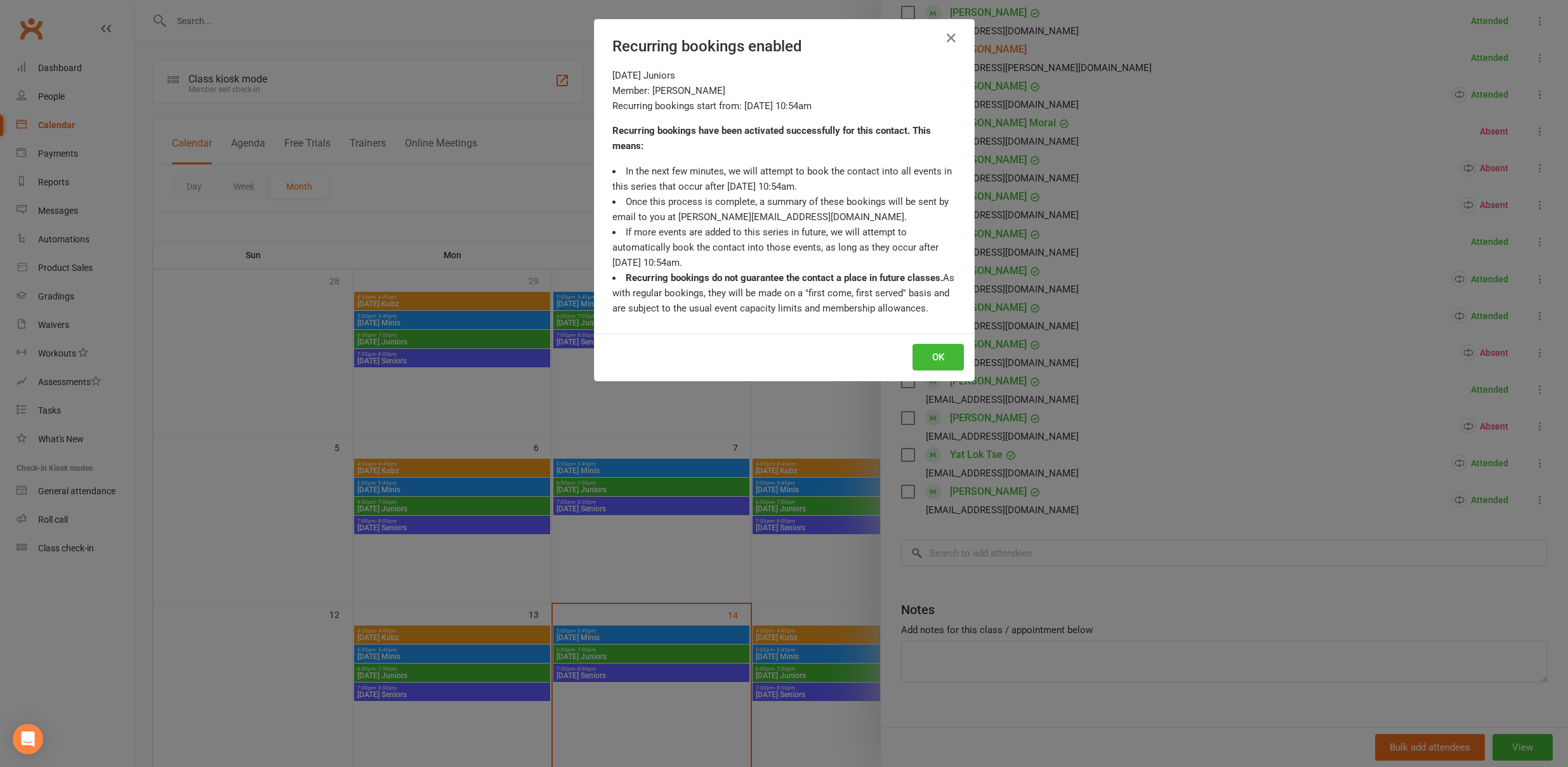
scroll to position [601, 0]
click at [944, 358] on button "OK" at bounding box center [939, 357] width 52 height 26
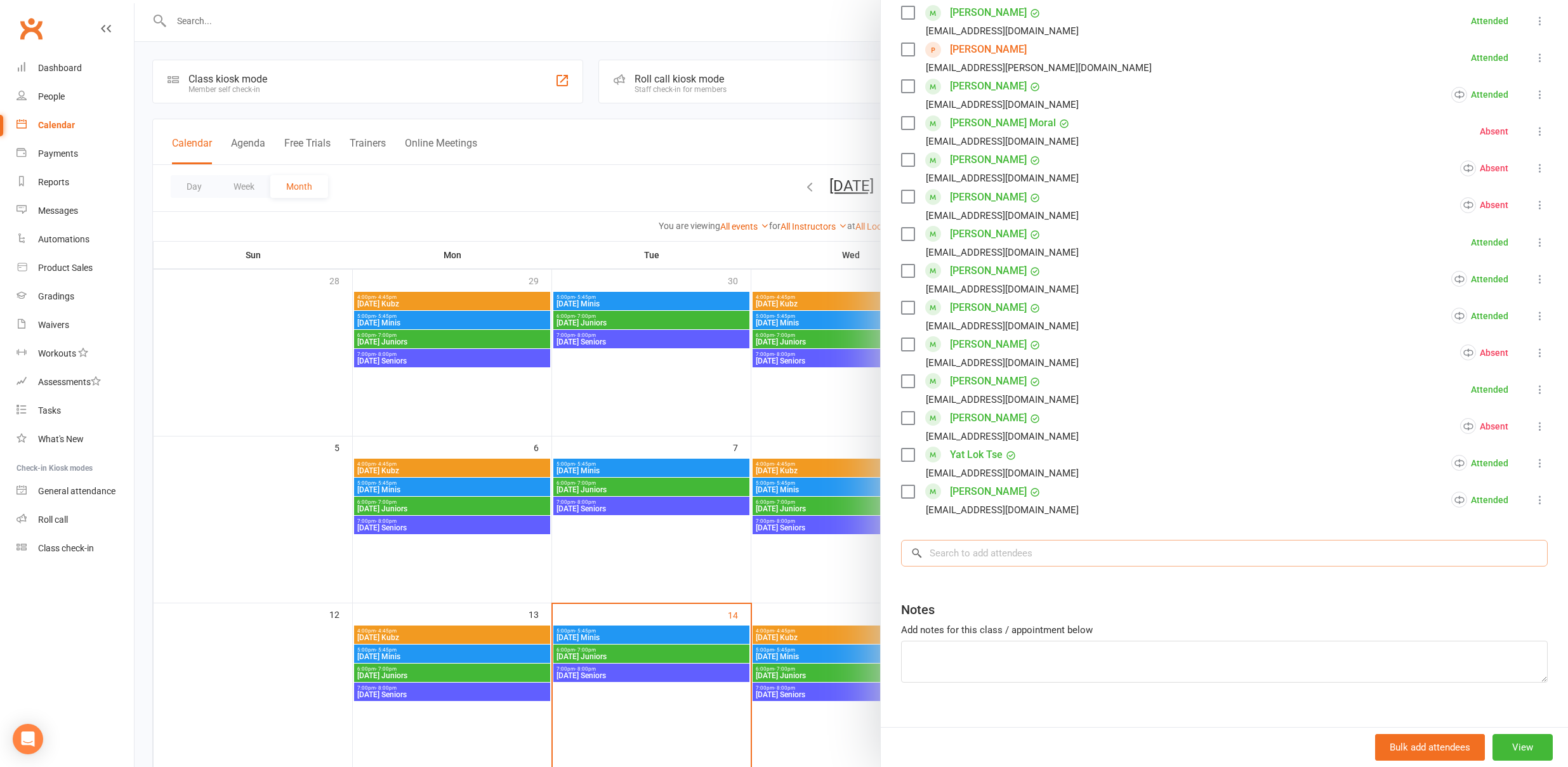
click at [951, 558] on input "search" at bounding box center [1225, 553] width 647 height 26
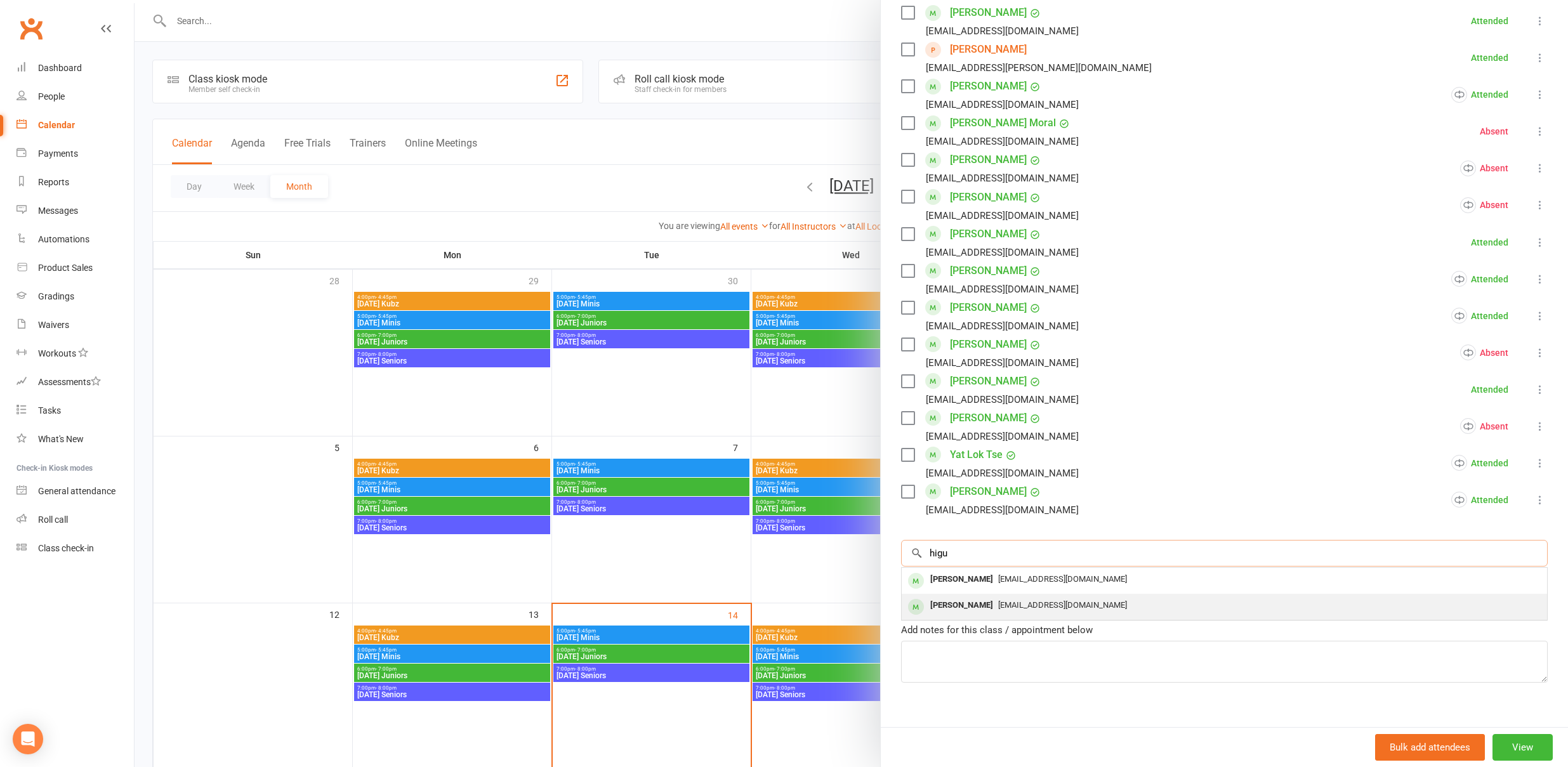
type input "higu"
click at [958, 601] on div "[PERSON_NAME]" at bounding box center [962, 605] width 73 height 18
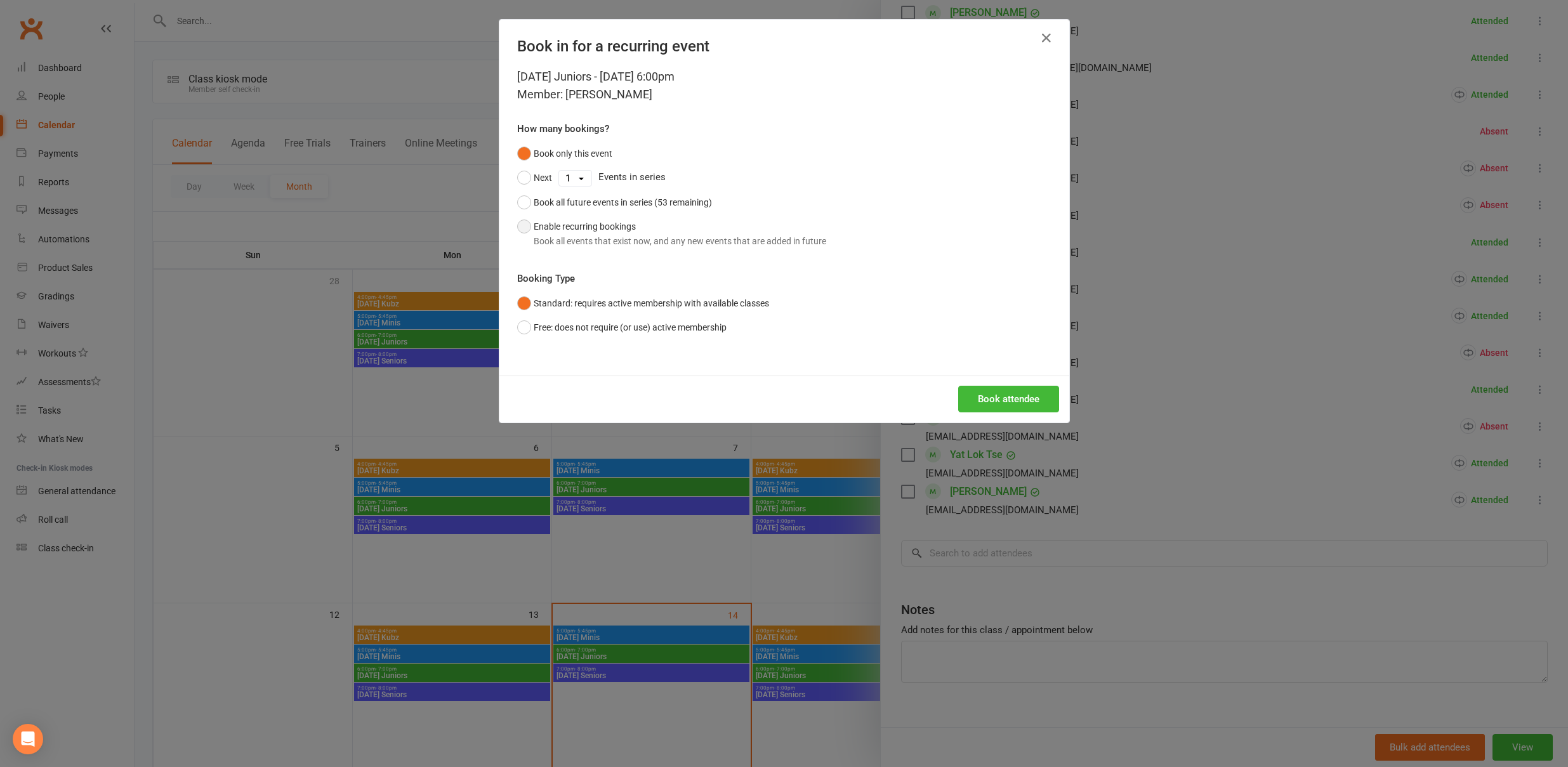
drag, startPoint x: 739, startPoint y: 240, endPoint x: 741, endPoint y: 250, distance: 10.2
click at [739, 240] on div "Book all events that exist now, and any new events that are added in future" at bounding box center [680, 241] width 292 height 14
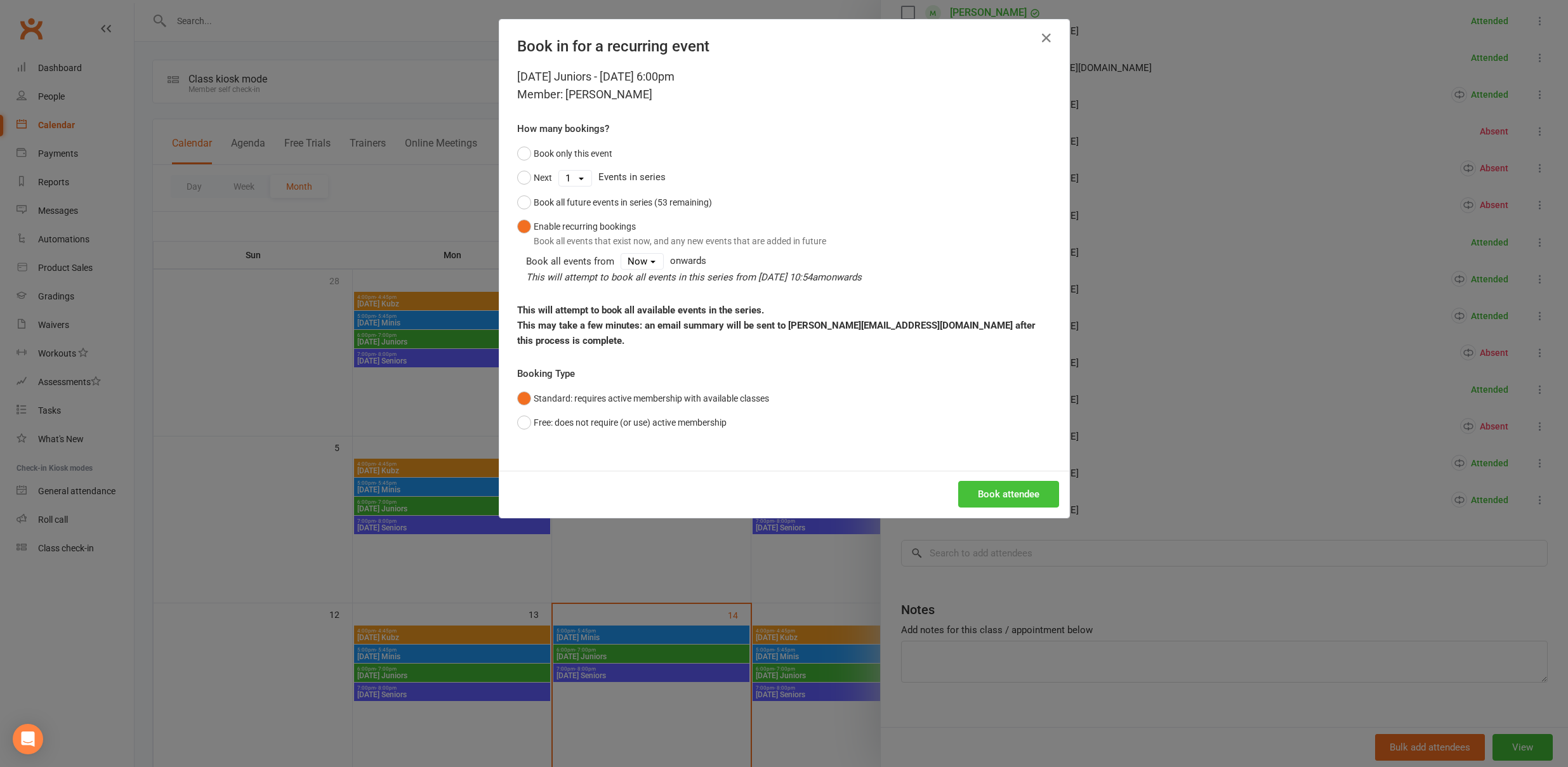
click at [992, 482] on button "Book attendee" at bounding box center [1009, 494] width 101 height 26
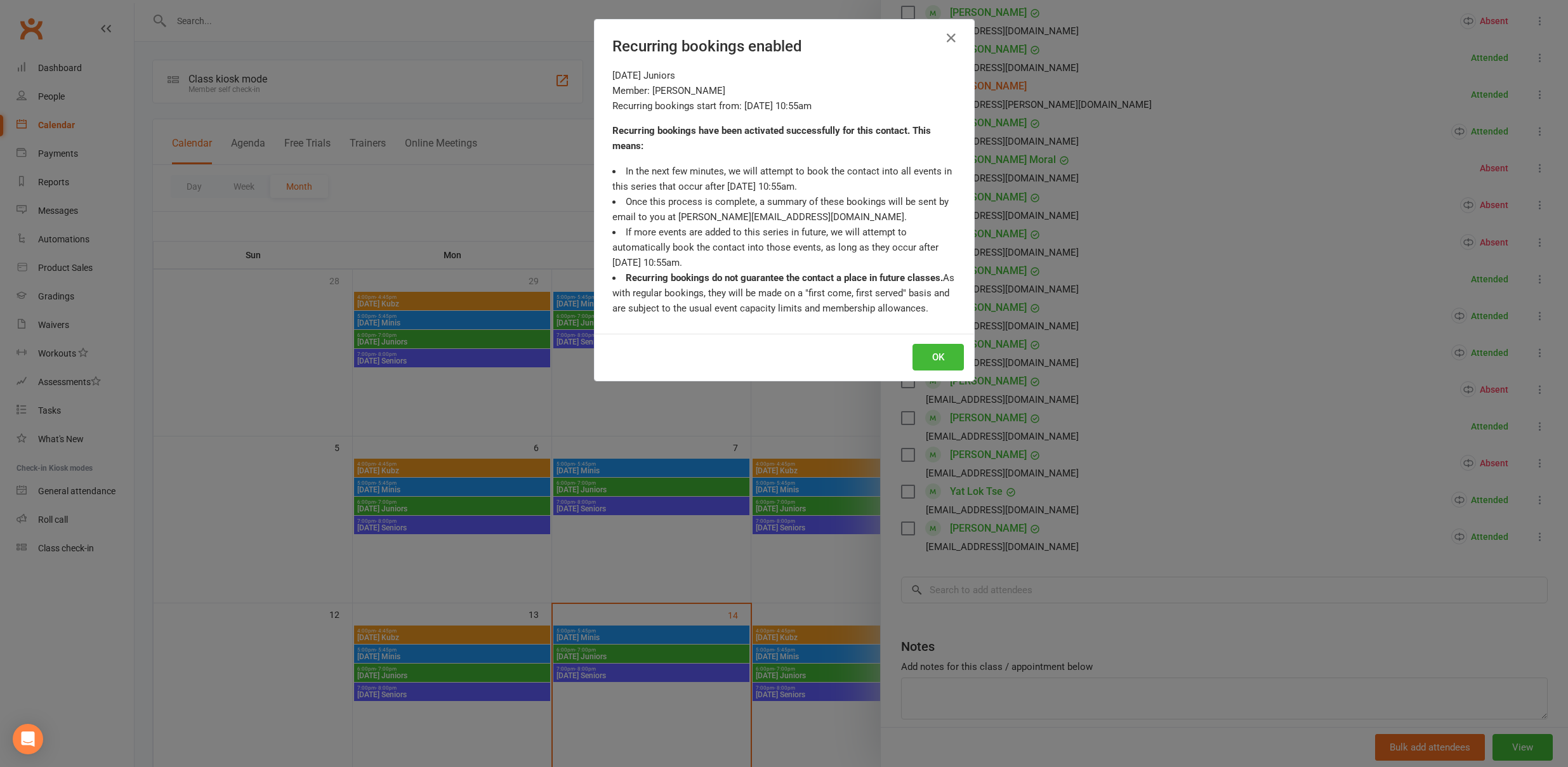
scroll to position [638, 0]
click at [939, 355] on button "OK" at bounding box center [939, 357] width 52 height 26
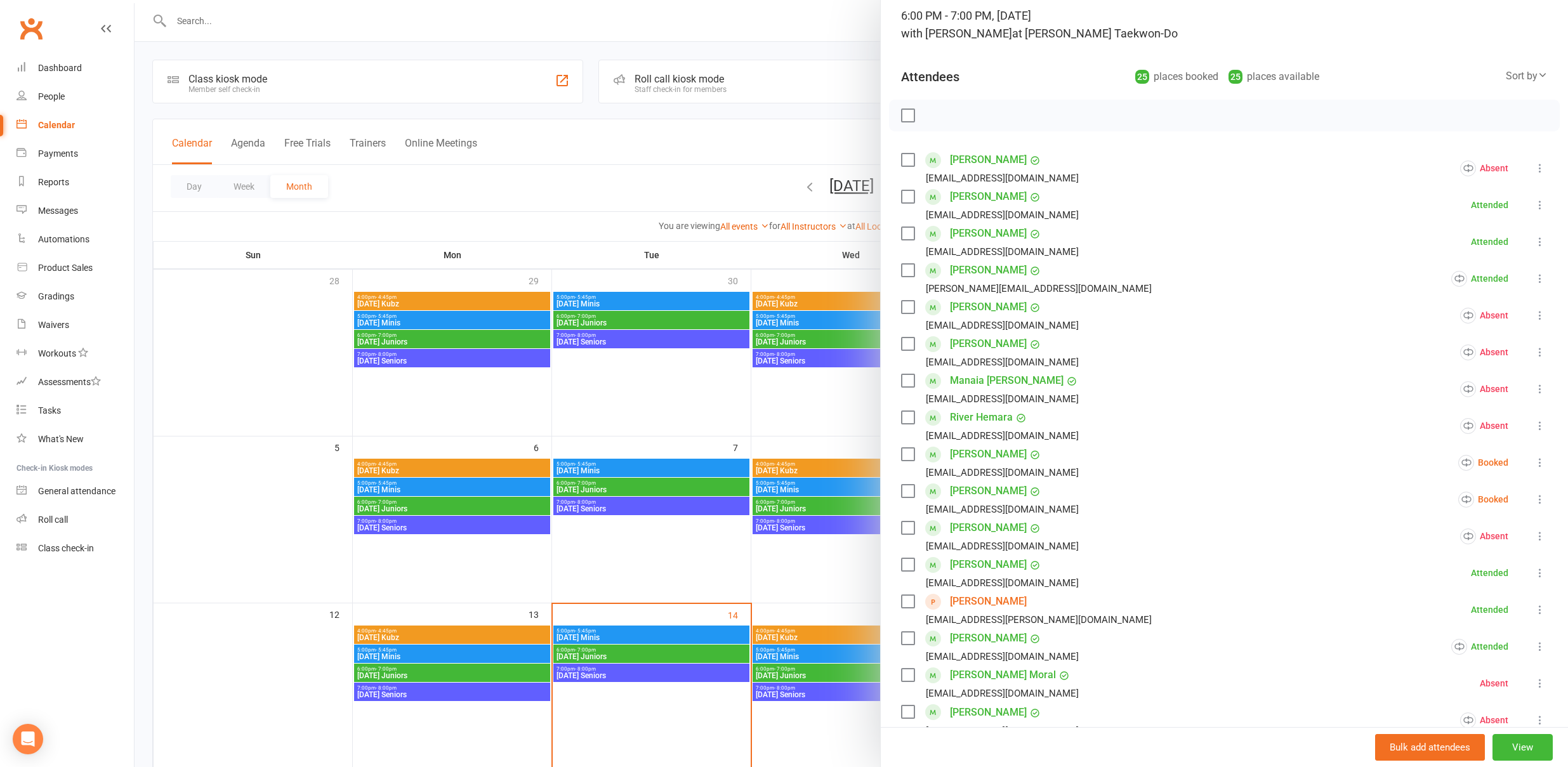
scroll to position [84, 0]
